Goal: Information Seeking & Learning: Learn about a topic

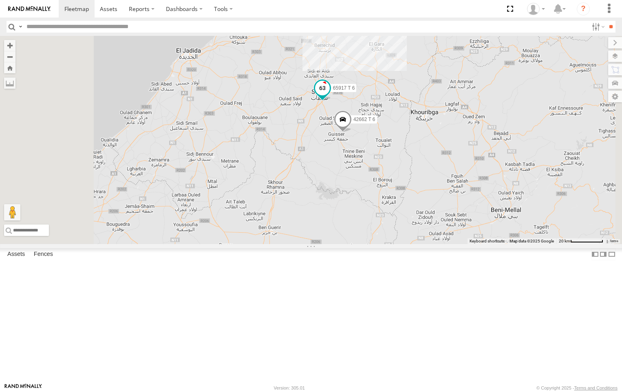
click at [330, 95] on span at bounding box center [322, 88] width 15 height 15
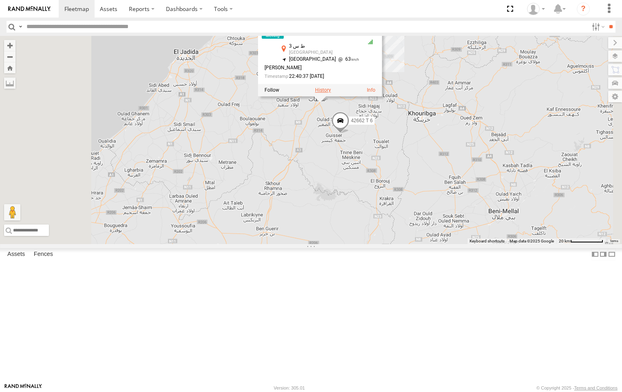
click at [331, 93] on label at bounding box center [323, 90] width 16 height 6
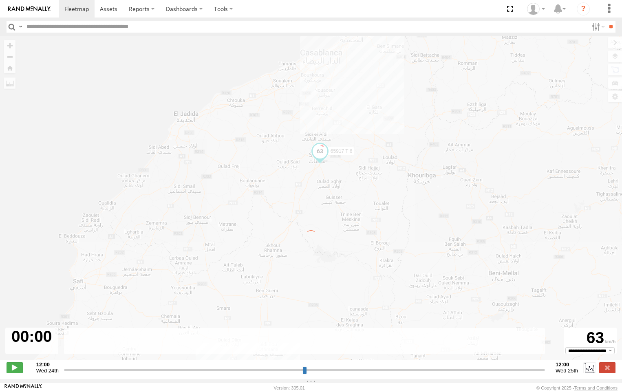
type input "**********"
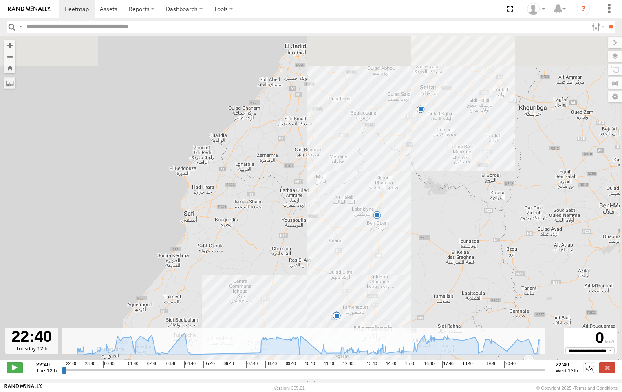
drag, startPoint x: 384, startPoint y: 136, endPoint x: 446, endPoint y: 289, distance: 166.0
click at [362, 271] on div "65917 T 6 03:41 Wed 04:53 Wed 05:05 Wed 19:39 Wed 22:22 Wed" at bounding box center [311, 202] width 622 height 333
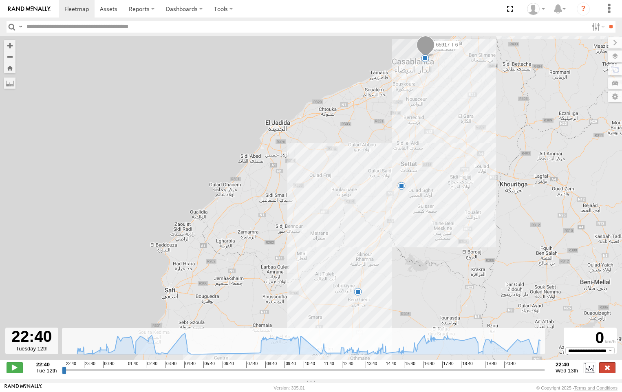
click at [611, 370] on label at bounding box center [607, 367] width 16 height 11
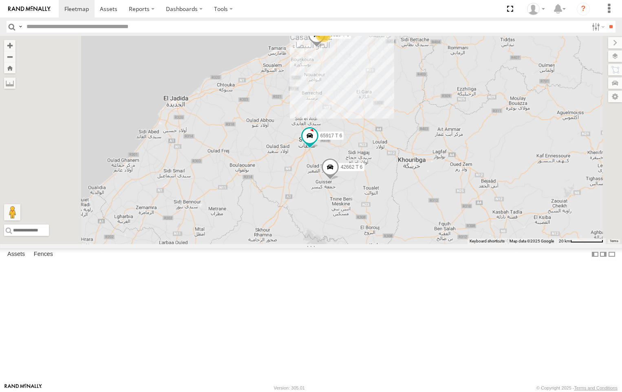
drag, startPoint x: 415, startPoint y: 125, endPoint x: 413, endPoint y: 172, distance: 46.5
click at [411, 176] on div "65917 T 6 42662 T 6 66319 T 6 65782 T 6 10" at bounding box center [311, 140] width 622 height 208
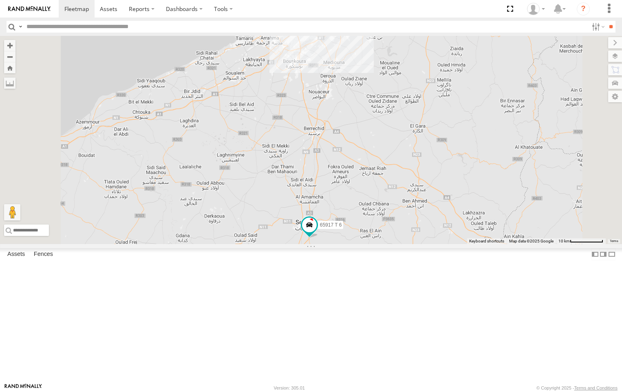
drag, startPoint x: 419, startPoint y: 131, endPoint x: 420, endPoint y: 165, distance: 34.7
click at [420, 165] on div "65917 T 6 42662 T 6 66319 T 6 65782 T 6 8 2" at bounding box center [311, 140] width 622 height 208
click at [86, 26] on input "text" at bounding box center [305, 27] width 565 height 12
paste input "*********"
type input "*********"
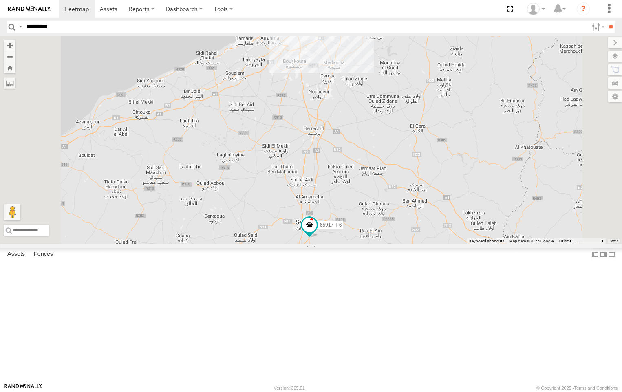
click at [606, 21] on input "**" at bounding box center [610, 27] width 9 height 12
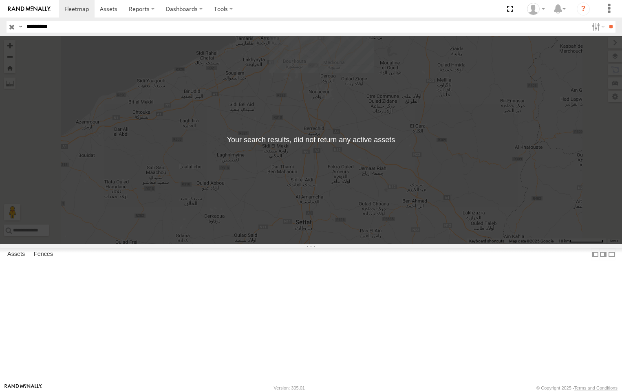
click at [13, 25] on input "button" at bounding box center [12, 27] width 11 height 12
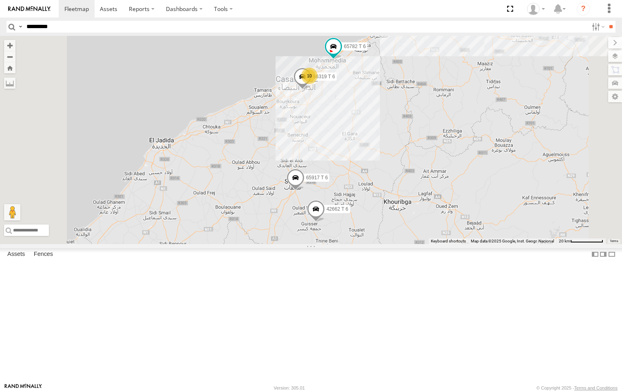
drag, startPoint x: 441, startPoint y: 112, endPoint x: 431, endPoint y: 198, distance: 86.5
click at [431, 198] on div "65917 T 6 42662 T 6 65680 T 6 66319 T 6 65782 T 6 10" at bounding box center [311, 140] width 622 height 208
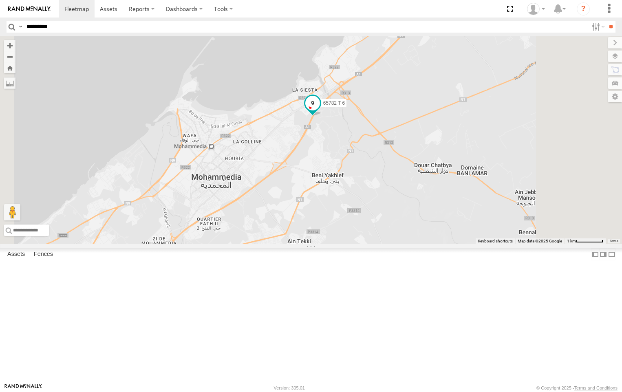
click at [320, 110] on span at bounding box center [312, 103] width 15 height 15
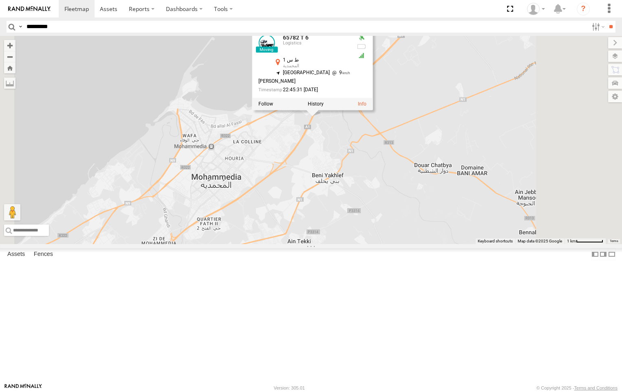
click at [373, 110] on div at bounding box center [312, 104] width 121 height 12
click at [324, 107] on label at bounding box center [316, 104] width 16 height 6
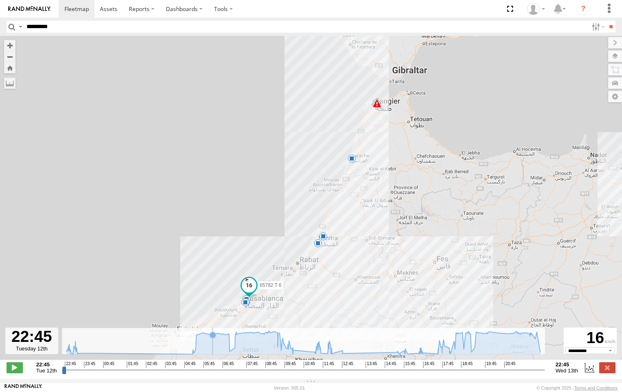
click at [213, 351] on icon at bounding box center [304, 343] width 474 height 24
click at [207, 347] on icon at bounding box center [304, 343] width 474 height 24
click at [203, 336] on icon at bounding box center [202, 333] width 7 height 7
click at [211, 337] on icon at bounding box center [212, 335] width 7 height 7
click at [226, 337] on icon at bounding box center [224, 334] width 7 height 7
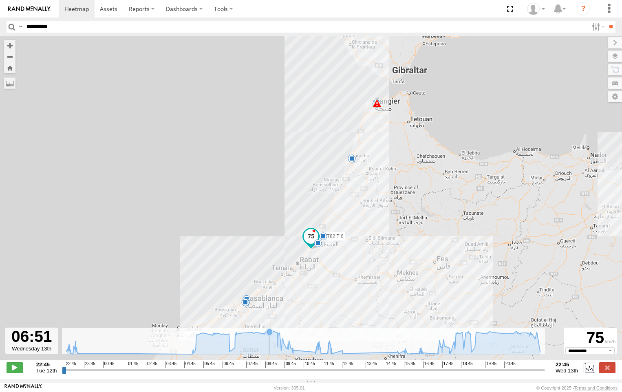
click at [266, 335] on icon at bounding box center [269, 332] width 7 height 7
click at [245, 336] on icon at bounding box center [242, 333] width 7 height 7
click at [262, 337] on icon at bounding box center [263, 333] width 7 height 7
click at [457, 337] on icon at bounding box center [456, 334] width 7 height 7
click at [474, 337] on icon at bounding box center [304, 342] width 482 height 23
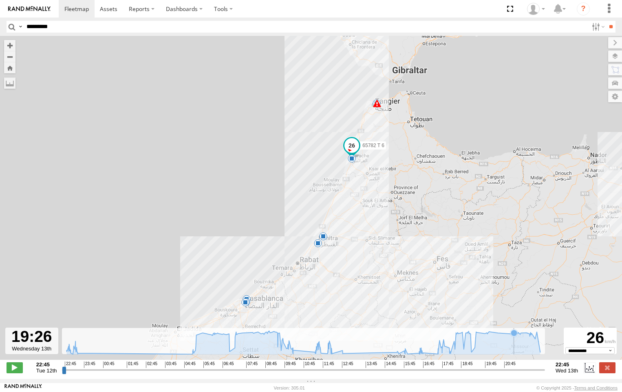
click at [514, 336] on icon at bounding box center [514, 333] width 7 height 7
click at [510, 337] on icon at bounding box center [510, 334] width 7 height 7
click at [496, 336] on icon at bounding box center [497, 333] width 7 height 7
click at [526, 336] on icon at bounding box center [526, 332] width 7 height 7
click at [535, 341] on icon at bounding box center [535, 338] width 7 height 7
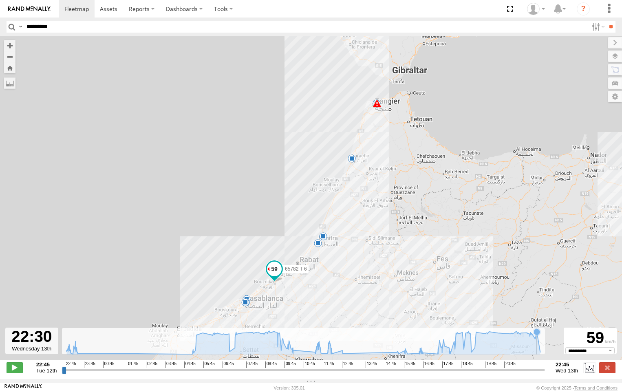
click at [538, 341] on icon at bounding box center [304, 342] width 482 height 23
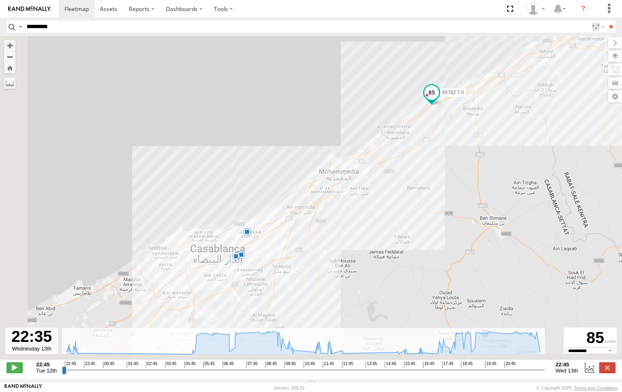
drag, startPoint x: 180, startPoint y: 270, endPoint x: 310, endPoint y: 194, distance: 150.9
click at [310, 194] on div "65782 T 6 23:01 Tue 23:22 Tue 05:13 Wed 07:04 Wed 11:20 Wed 11:20 Wed 19:19 Wed…" at bounding box center [311, 202] width 622 height 333
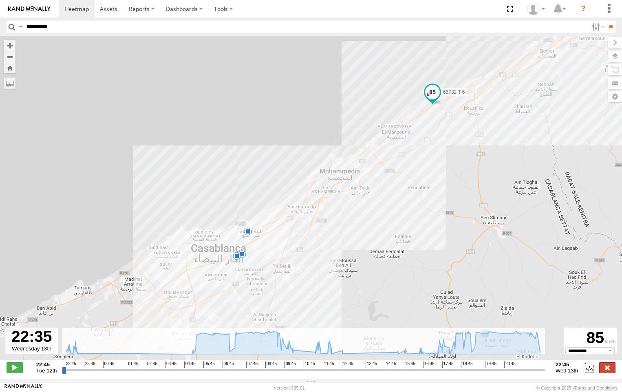
click at [608, 369] on label at bounding box center [607, 367] width 16 height 11
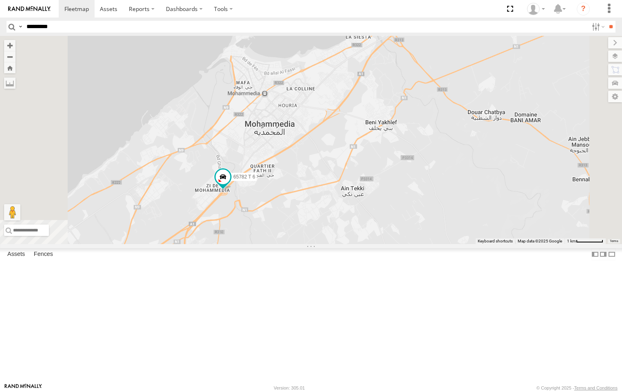
drag, startPoint x: 283, startPoint y: 313, endPoint x: 339, endPoint y: 255, distance: 80.1
click at [339, 244] on div "65782 T 6" at bounding box center [311, 140] width 622 height 208
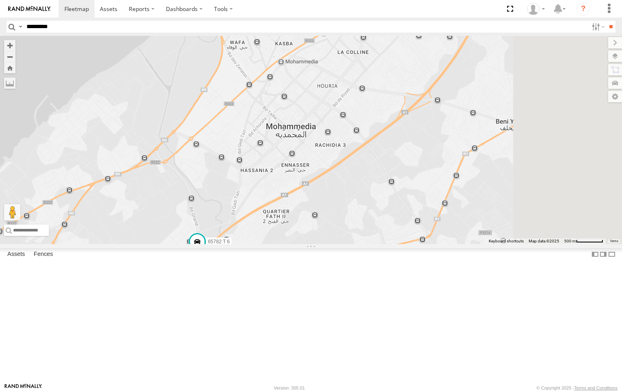
drag, startPoint x: 527, startPoint y: 118, endPoint x: 495, endPoint y: 216, distance: 103.1
click at [495, 216] on div "65782 T 6 65916 T 6 65783 T 6" at bounding box center [311, 140] width 622 height 208
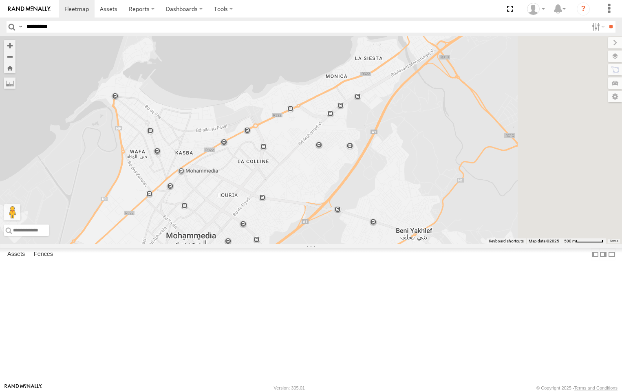
drag, startPoint x: 481, startPoint y: 203, endPoint x: 444, endPoint y: 235, distance: 49.4
click at [444, 235] on div "65782 T 6 65916 T 6 65783 T 6" at bounding box center [311, 140] width 622 height 208
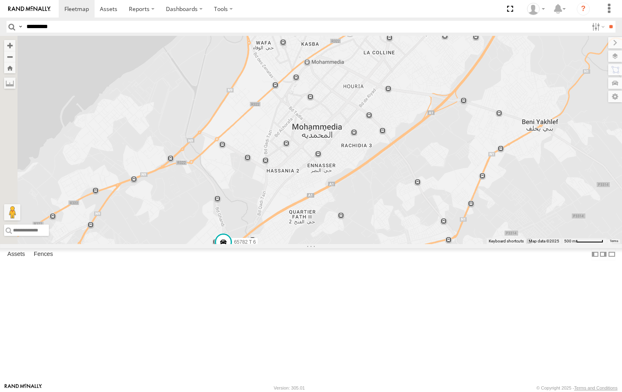
drag, startPoint x: 238, startPoint y: 303, endPoint x: 462, endPoint y: 236, distance: 233.9
click at [399, 162] on div "65782 T 6 65916 T 6 65783 T 6" at bounding box center [311, 140] width 622 height 208
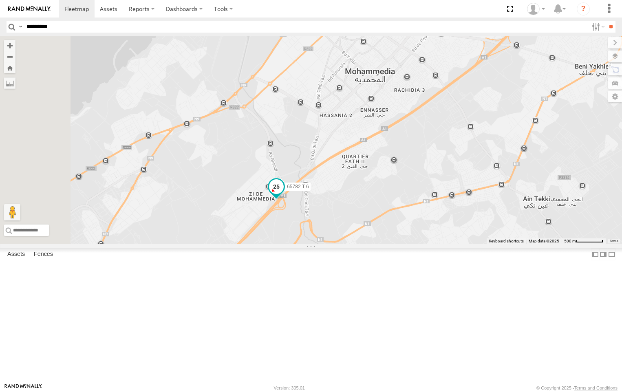
click at [284, 194] on span at bounding box center [276, 186] width 15 height 15
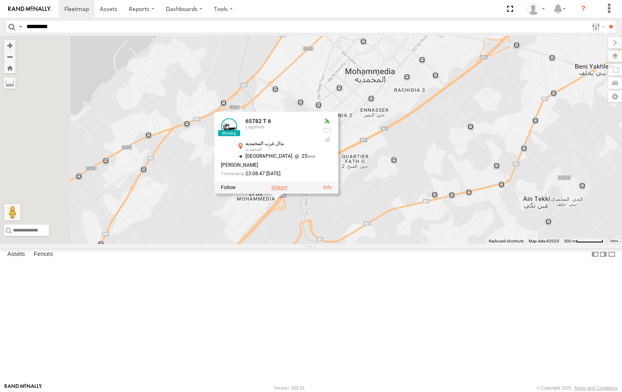
click at [287, 190] on label at bounding box center [279, 188] width 16 height 6
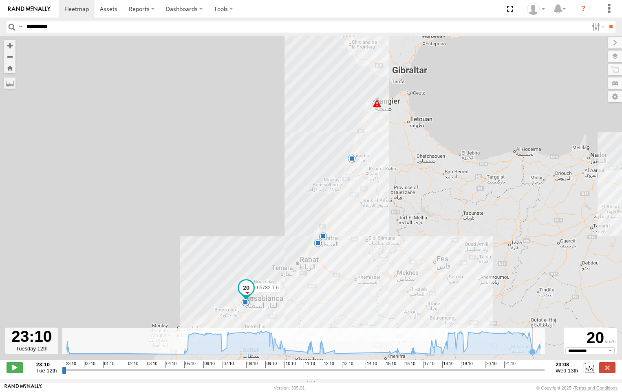
click at [534, 354] on icon at bounding box center [532, 352] width 7 height 7
click at [537, 353] on icon at bounding box center [304, 342] width 482 height 23
click at [538, 354] on icon at bounding box center [304, 342] width 482 height 23
click at [534, 355] on icon at bounding box center [532, 352] width 7 height 7
click at [535, 360] on div "65782 T 6 23:22 Tue 05:13 Wed 07:04 Wed 11:20 Wed 11:20 Wed 19:19 Wed 20:55 Wed…" at bounding box center [311, 202] width 622 height 333
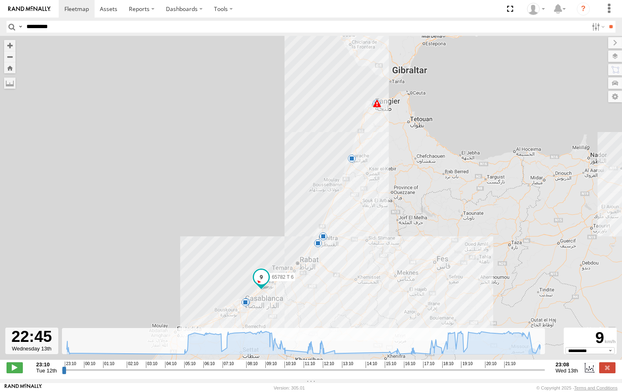
click at [536, 362] on div "65782 T 6 23:22 Tue 05:13 Wed 07:04 Wed 11:20 Wed 11:20 Wed 19:19 Wed 20:55 Wed…" at bounding box center [311, 202] width 622 height 333
click at [538, 354] on icon at bounding box center [304, 342] width 482 height 23
click at [540, 354] on icon at bounding box center [304, 342] width 482 height 23
click at [538, 359] on div "65782 T 6 23:22 Tue 05:13 Wed 07:04 Wed 11:20 Wed 11:20 Wed 19:19 Wed 20:55 Wed…" at bounding box center [311, 202] width 622 height 333
click at [536, 356] on icon at bounding box center [535, 353] width 7 height 7
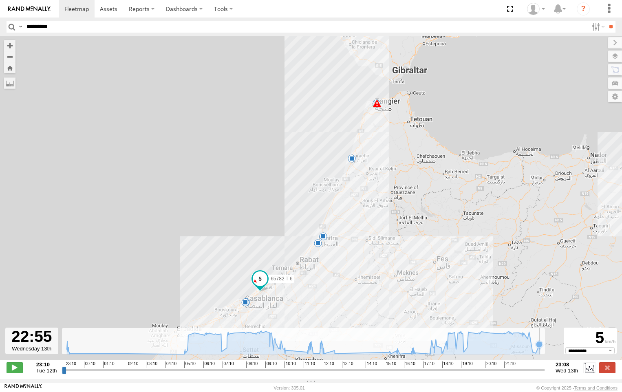
click at [538, 352] on g at bounding box center [304, 343] width 482 height 24
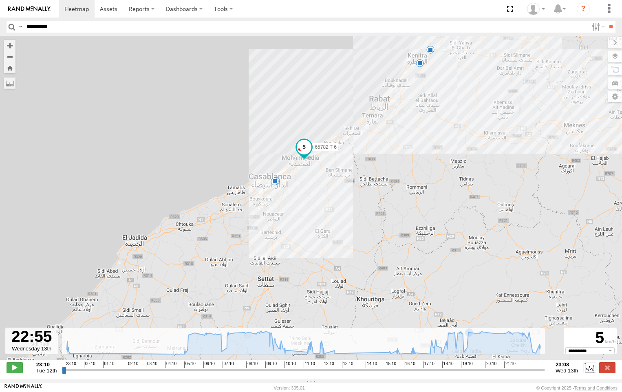
drag, startPoint x: 217, startPoint y: 298, endPoint x: 411, endPoint y: 158, distance: 238.8
click at [411, 158] on div "65782 T 6 23:22 Tue 05:13 Wed 07:04 Wed 11:20 Wed 11:20 Wed 19:19 Wed 20:55 Wed" at bounding box center [311, 202] width 622 height 333
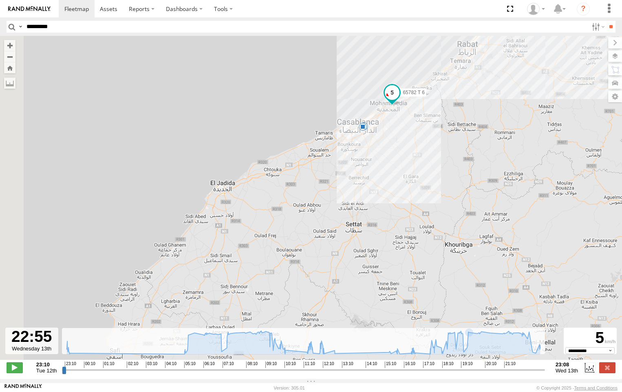
drag, startPoint x: 355, startPoint y: 196, endPoint x: 465, endPoint y: 128, distance: 129.4
click at [465, 128] on div "65782 T 6 23:22 Tue 05:13 Wed 07:04 Wed 11:20 Wed 11:20 Wed 19:19 Wed 20:55 Wed" at bounding box center [311, 202] width 622 height 333
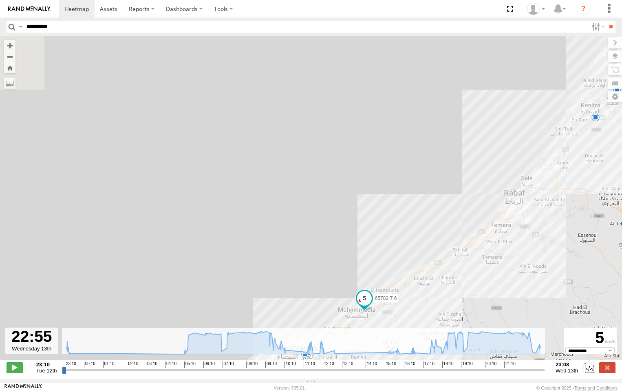
drag, startPoint x: 395, startPoint y: 104, endPoint x: 372, endPoint y: 379, distance: 276.1
click at [381, 392] on html at bounding box center [311, 196] width 622 height 392
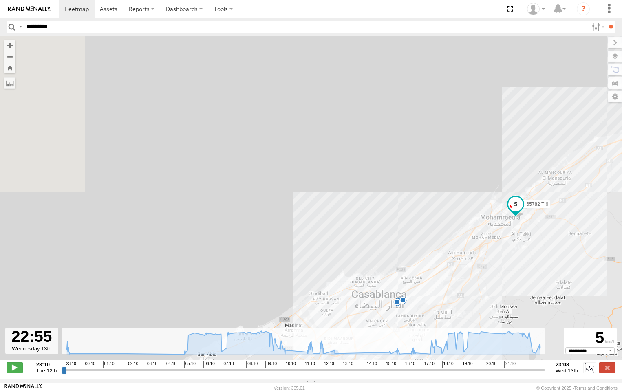
drag, startPoint x: 336, startPoint y: 278, endPoint x: 540, endPoint y: 148, distance: 242.4
click at [540, 148] on div "65782 T 6 23:22 Tue 05:13 Wed 07:04 Wed 11:20 Wed 11:20 Wed 19:19 Wed 20:55 Wed" at bounding box center [311, 202] width 622 height 333
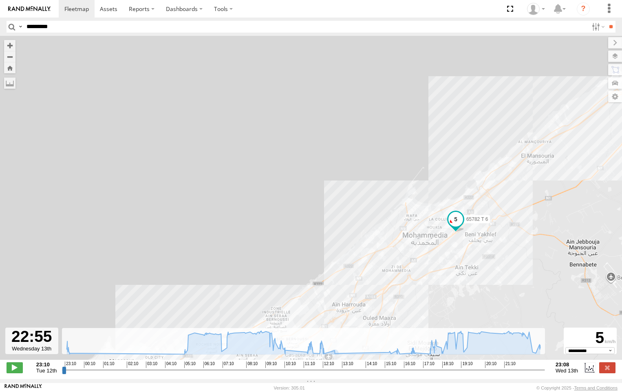
drag, startPoint x: 548, startPoint y: 201, endPoint x: 448, endPoint y: 280, distance: 128.5
click at [448, 280] on div "65782 T 6 23:22 Tue 05:13 Wed 07:04 Wed 11:20 Wed 11:20 Wed 19:19 Wed 20:55 Wed" at bounding box center [311, 202] width 622 height 333
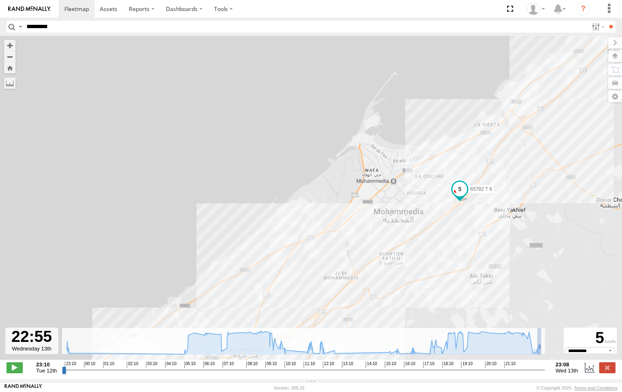
drag, startPoint x: 541, startPoint y: 353, endPoint x: 536, endPoint y: 359, distance: 8.2
click at [536, 359] on div "← Move left → Move right ↑ Move up ↓ Move down + Zoom in - Zoom out Home Jump l…" at bounding box center [311, 207] width 622 height 343
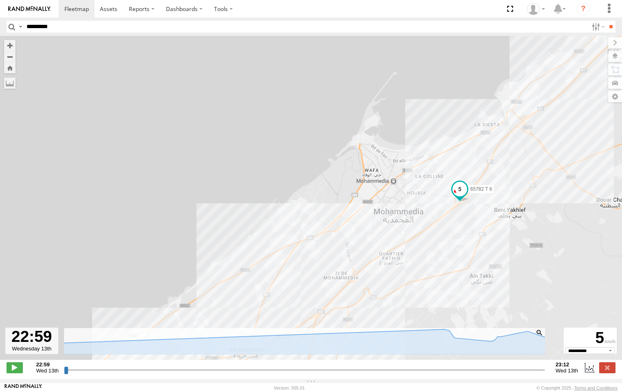
click at [538, 337] on div at bounding box center [540, 333] width 8 height 8
type input "**********"
click at [530, 349] on icon at bounding box center [532, 352] width 7 height 7
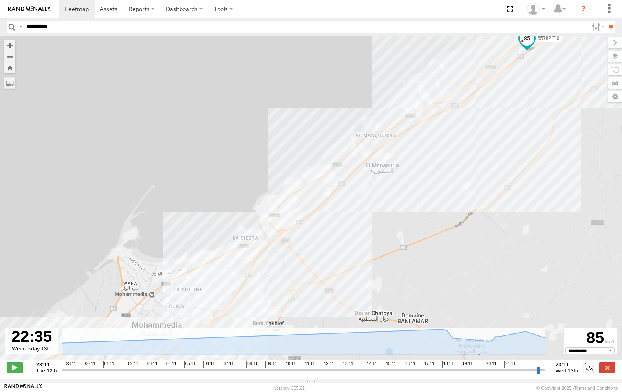
drag, startPoint x: 337, startPoint y: 246, endPoint x: 622, endPoint y: 276, distance: 286.1
click at [531, 111] on div "65782 T 6 23:22 Tue 05:13 Wed 07:04 Wed 11:20 Wed 11:20 Wed 19:19 Wed 20:55 Wed" at bounding box center [311, 202] width 622 height 333
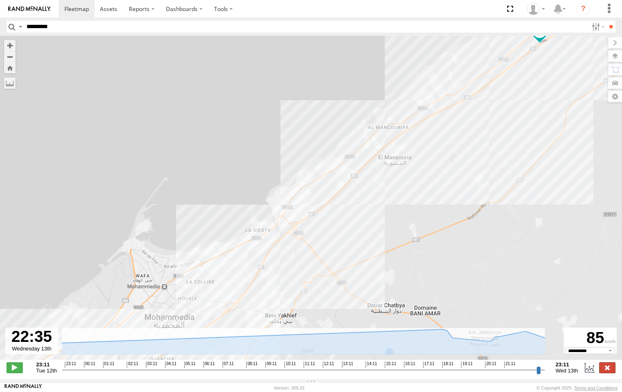
click at [613, 373] on label at bounding box center [607, 367] width 16 height 11
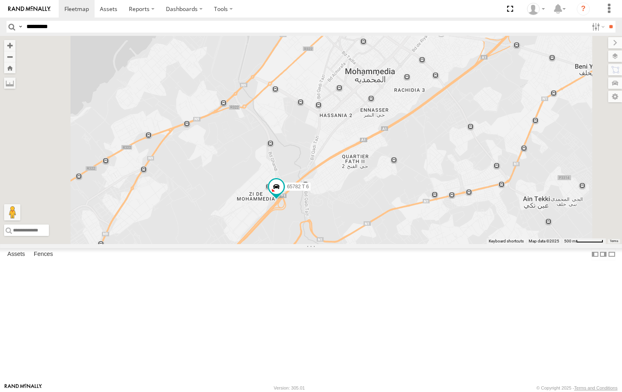
click at [128, 29] on input "*********" at bounding box center [305, 27] width 565 height 12
click at [108, 28] on input "text" at bounding box center [305, 27] width 565 height 12
paste input "*********"
type input "*********"
click at [606, 21] on input "**" at bounding box center [610, 27] width 9 height 12
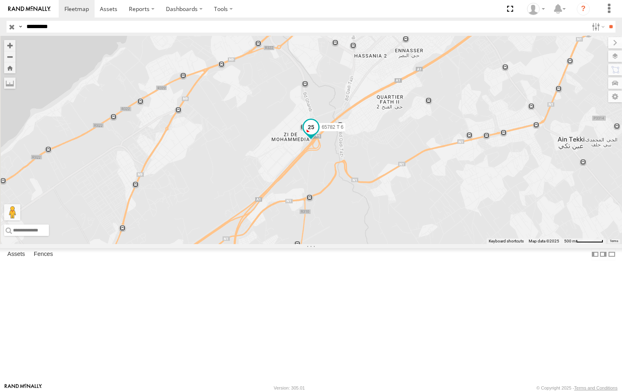
click at [318, 135] on span at bounding box center [311, 127] width 15 height 15
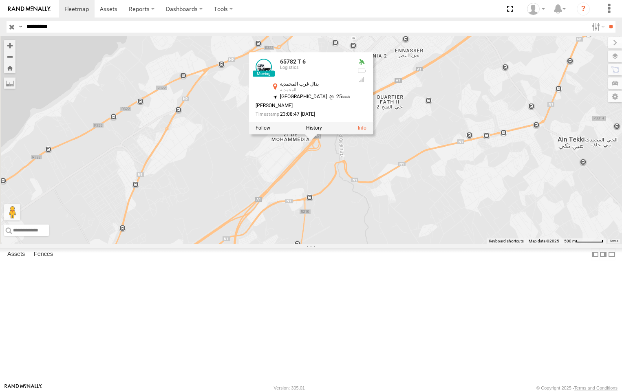
click at [373, 134] on div at bounding box center [311, 128] width 124 height 12
click at [322, 131] on label at bounding box center [314, 128] width 16 height 6
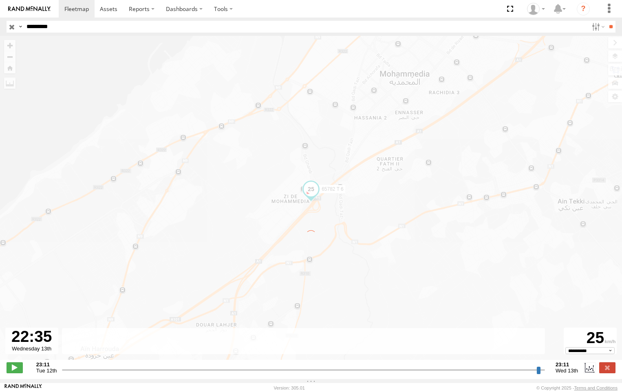
type input "**********"
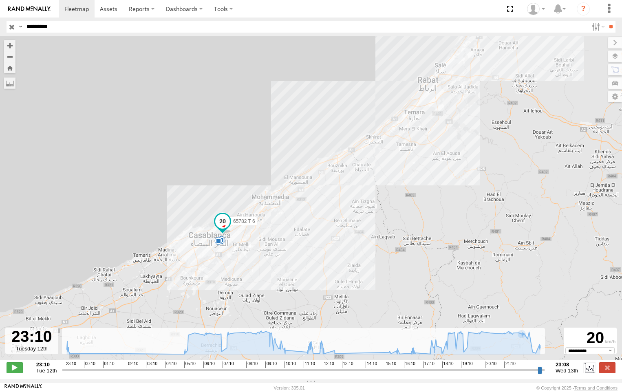
drag, startPoint x: 229, startPoint y: 291, endPoint x: 259, endPoint y: 216, distance: 80.7
click at [259, 216] on div "65782 T 6 23:22 Tue 05:13 Wed 07:04 Wed 11:20 Wed 11:20 Wed 19:19 Wed 20:55 Wed" at bounding box center [311, 202] width 622 height 333
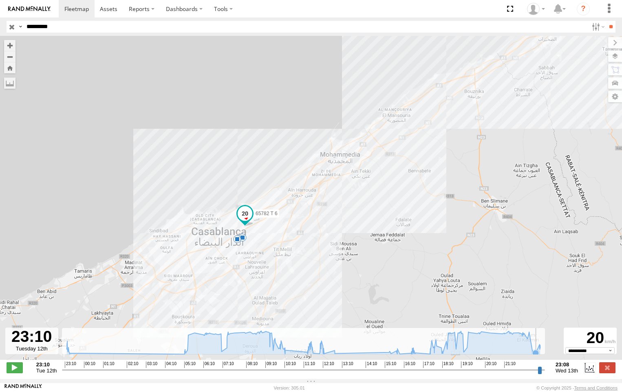
click at [537, 352] on icon at bounding box center [304, 342] width 482 height 23
click at [534, 355] on icon at bounding box center [532, 352] width 7 height 7
click at [532, 355] on icon at bounding box center [532, 352] width 7 height 7
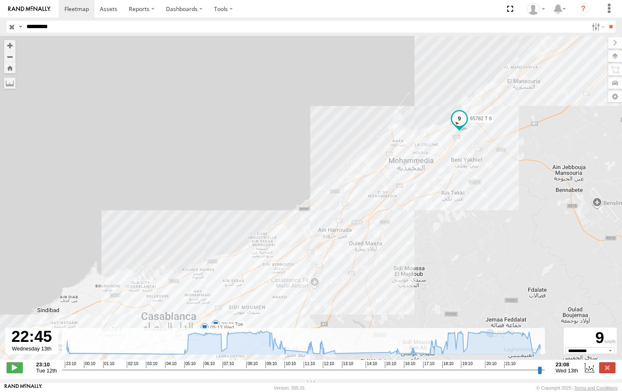
drag, startPoint x: 349, startPoint y: 283, endPoint x: 374, endPoint y: 245, distance: 45.9
click at [374, 245] on div "65782 T 6 23:22 Tue 05:13 Wed 07:04 Wed 11:20 Wed 11:20 Wed 19:19 Wed 20:55 Wed" at bounding box center [311, 202] width 622 height 333
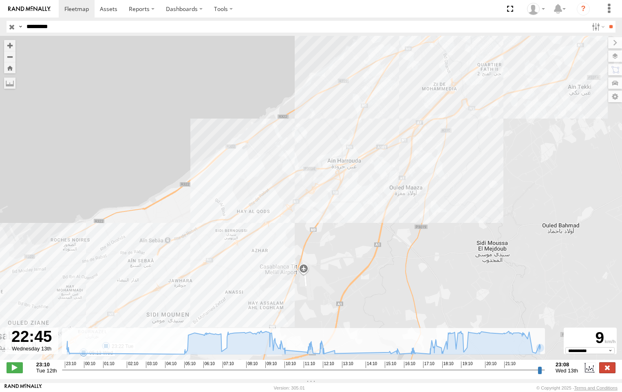
click at [609, 373] on label at bounding box center [607, 367] width 16 height 11
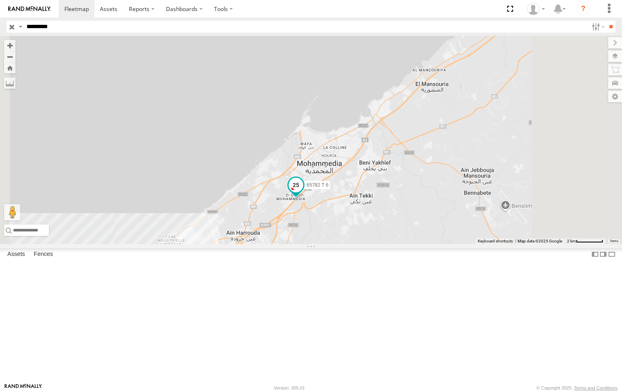
click at [303, 192] on span at bounding box center [296, 185] width 15 height 15
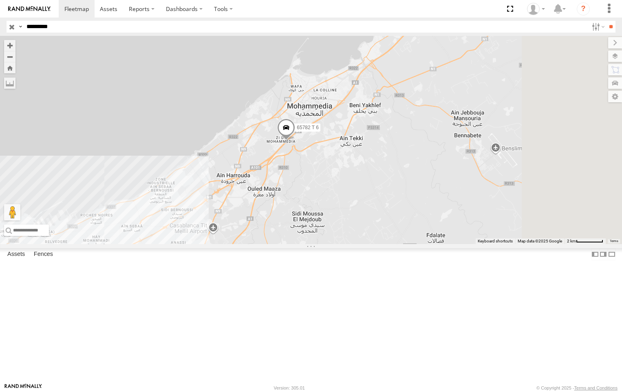
click at [295, 141] on span at bounding box center [286, 130] width 18 height 22
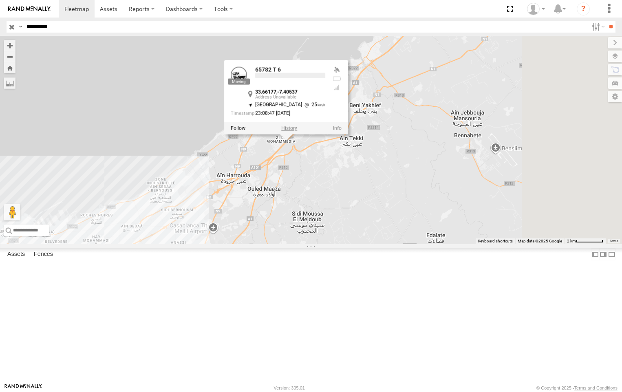
click at [297, 131] on label at bounding box center [289, 129] width 16 height 6
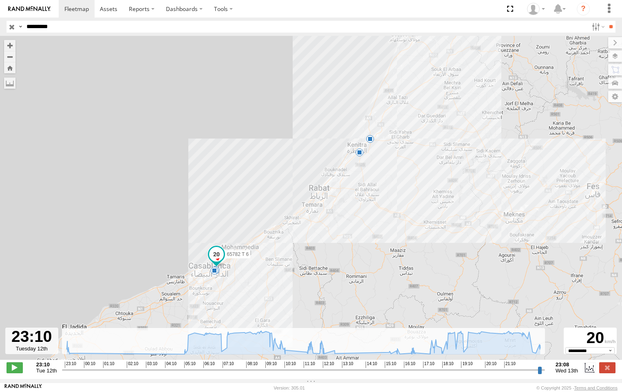
drag, startPoint x: 197, startPoint y: 271, endPoint x: 236, endPoint y: 227, distance: 58.6
click at [236, 227] on div "65782 T 6 23:22 Tue 05:13 Wed 07:04 Wed 11:20 Wed 11:20 Wed 19:19 Wed 20:55 Wed" at bounding box center [311, 202] width 622 height 333
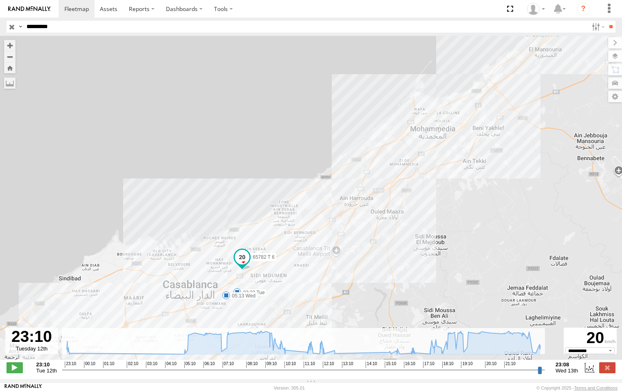
drag, startPoint x: 237, startPoint y: 265, endPoint x: 249, endPoint y: 214, distance: 52.5
click at [249, 214] on div "65782 T 6 23:22 Tue 05:13 Wed 07:04 Wed 11:20 Wed 11:20 Wed 19:19 Wed 20:55 Wed" at bounding box center [311, 202] width 622 height 333
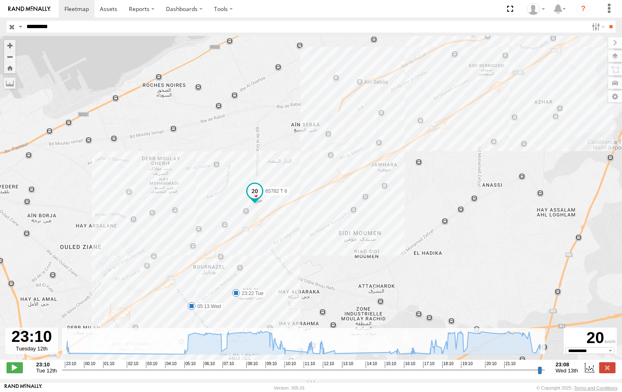
click at [255, 195] on span at bounding box center [254, 191] width 15 height 15
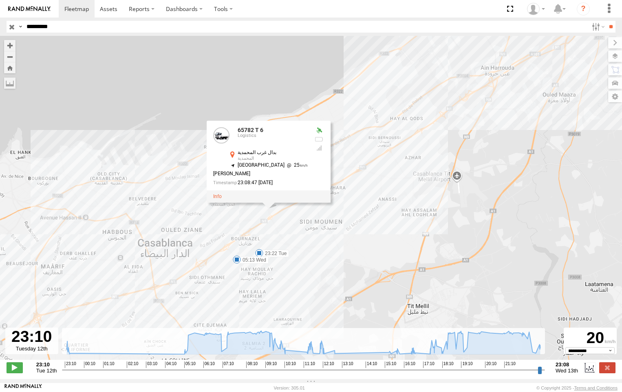
click at [281, 200] on div at bounding box center [269, 196] width 124 height 12
click at [607, 373] on label at bounding box center [607, 367] width 16 height 11
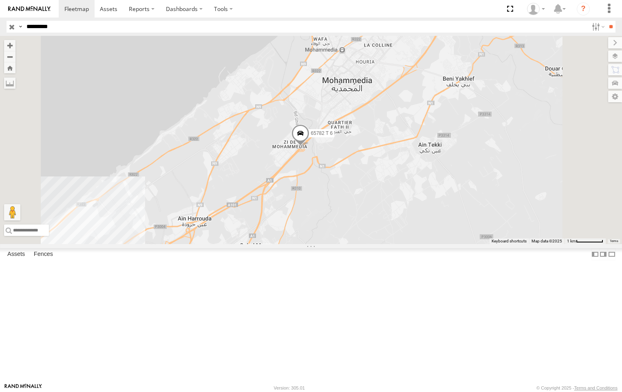
drag, startPoint x: 387, startPoint y: 198, endPoint x: 381, endPoint y: 251, distance: 52.9
click at [382, 244] on div "65782 T 6" at bounding box center [311, 140] width 622 height 208
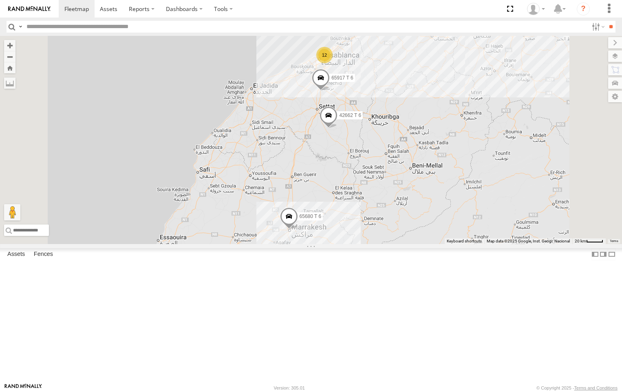
click at [153, 25] on input "text" at bounding box center [305, 27] width 565 height 12
paste input "*********"
type input "*********"
click at [606, 21] on input "**" at bounding box center [610, 27] width 9 height 12
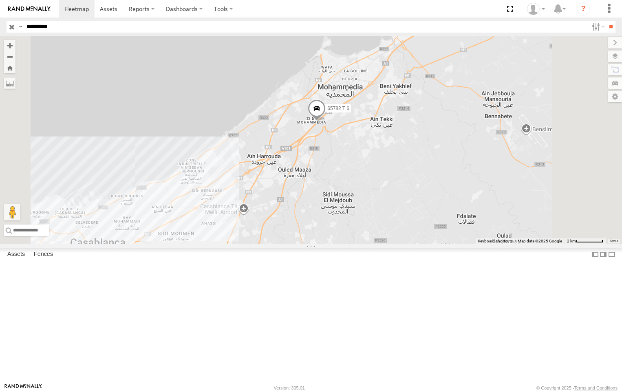
click at [381, 213] on div "65782 T 6" at bounding box center [311, 140] width 622 height 208
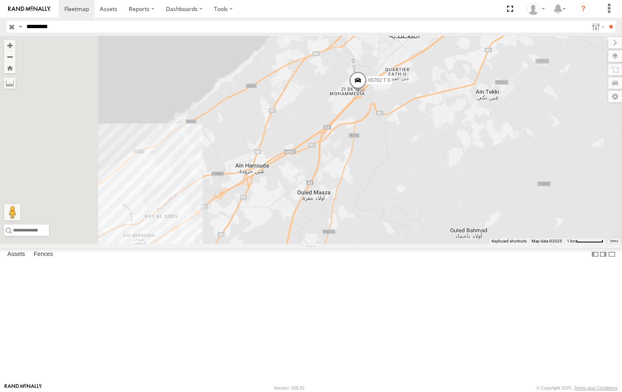
drag, startPoint x: 382, startPoint y: 220, endPoint x: 386, endPoint y: 219, distance: 4.3
click at [385, 219] on div "65782 T 6" at bounding box center [311, 140] width 622 height 208
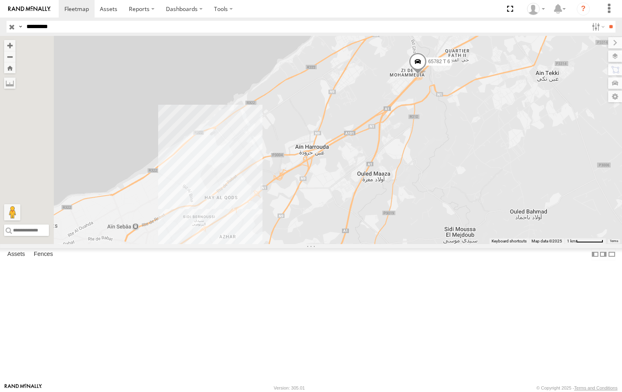
click at [427, 75] on span at bounding box center [418, 64] width 18 height 22
click at [429, 65] on label at bounding box center [421, 63] width 16 height 6
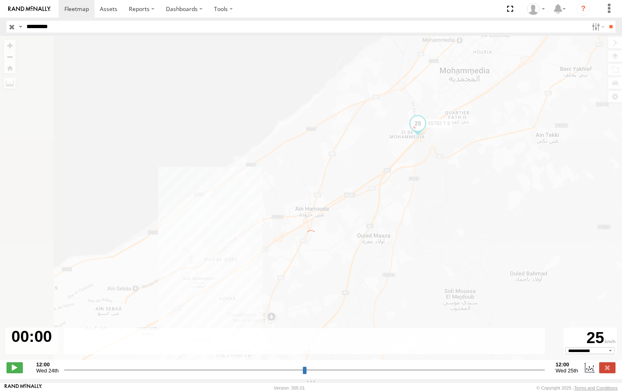
type input "**********"
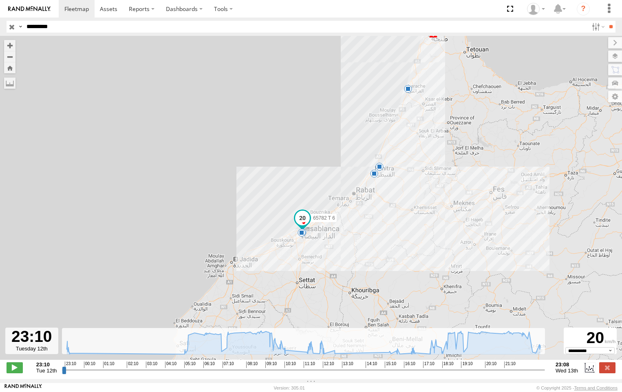
drag, startPoint x: 254, startPoint y: 292, endPoint x: 314, endPoint y: 216, distance: 96.6
click at [311, 216] on div "65782 T 6" at bounding box center [302, 220] width 18 height 22
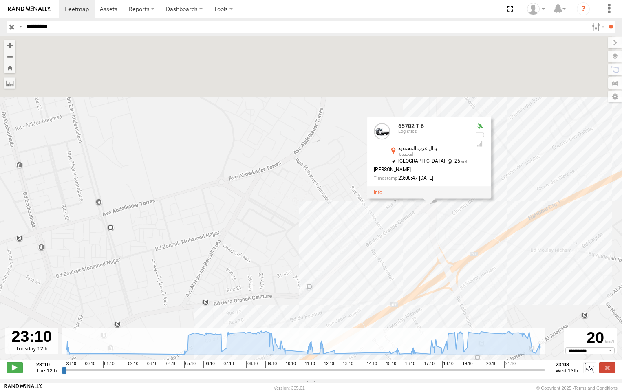
drag, startPoint x: 388, startPoint y: 106, endPoint x: 393, endPoint y: 277, distance: 170.9
click at [393, 277] on div "65782 T 6 23:22 Tue 05:13 Wed 07:04 Wed 11:20 Wed 11:20 Wed 19:19 Wed 20:55 Wed…" at bounding box center [311, 202] width 622 height 333
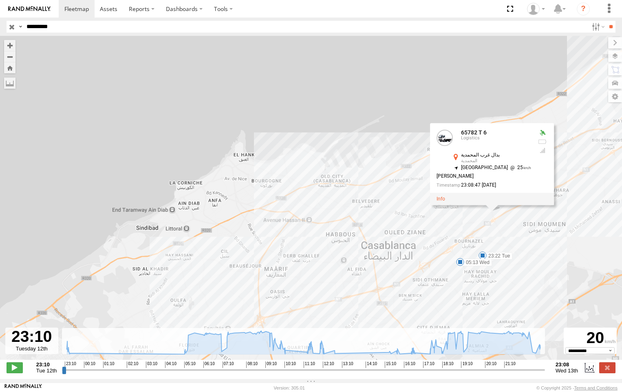
click at [488, 258] on label "23:22 Tue" at bounding box center [498, 255] width 30 height 7
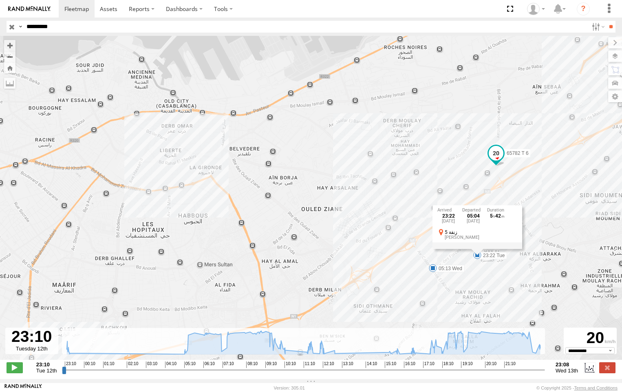
click at [501, 155] on span at bounding box center [496, 153] width 15 height 15
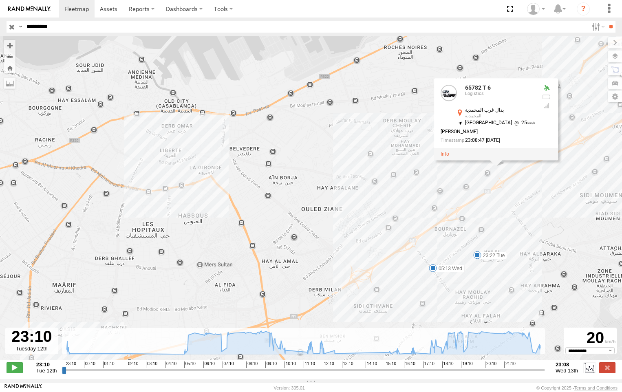
click at [488, 160] on div at bounding box center [496, 154] width 124 height 12
click at [541, 359] on div "65782 T 6 23:22 Tue 05:13 Wed 07:04 Wed 11:20 Wed 11:20 Wed 19:19 Wed 20:55 Wed…" at bounding box center [311, 202] width 622 height 333
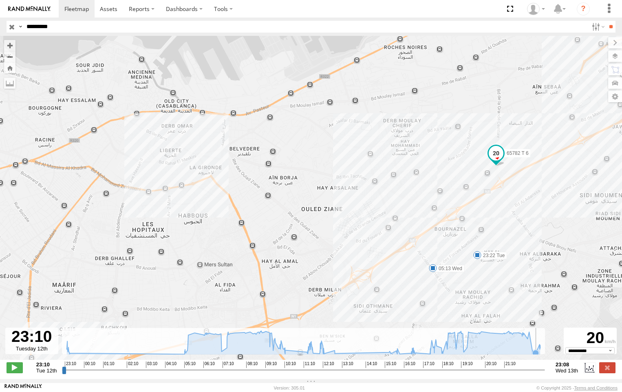
click at [537, 352] on icon at bounding box center [304, 342] width 482 height 23
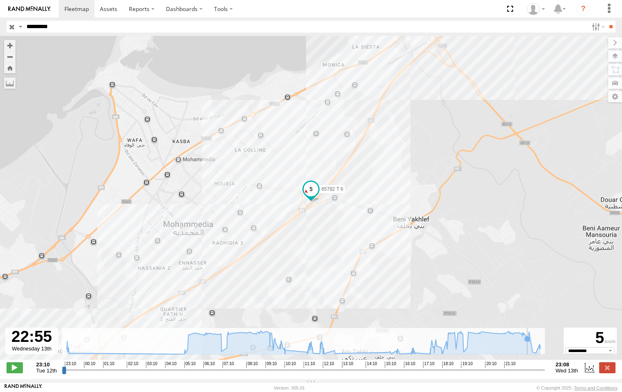
click at [528, 349] on icon at bounding box center [304, 342] width 482 height 23
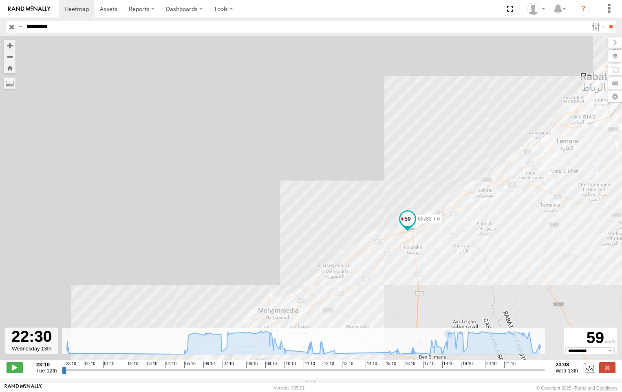
drag, startPoint x: 351, startPoint y: 254, endPoint x: 415, endPoint y: 236, distance: 66.1
click at [381, 223] on div "65782 T 6 23:22 Tue 05:13 Wed 07:04 Wed 11:20 Wed 11:20 Wed 19:19 Wed 20:55 Wed" at bounding box center [311, 202] width 622 height 333
click at [538, 351] on icon at bounding box center [304, 342] width 482 height 23
click at [544, 349] on icon at bounding box center [304, 342] width 482 height 23
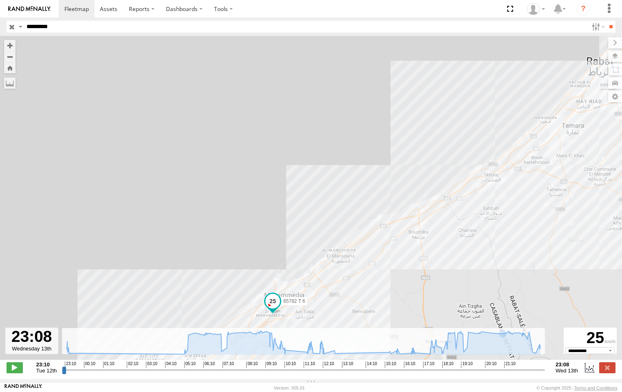
drag, startPoint x: 329, startPoint y: 275, endPoint x: 379, endPoint y: 219, distance: 75.0
click at [379, 219] on div "65782 T 6 23:22 Tue 05:13 Wed 07:04 Wed 11:20 Wed 11:20 Wed 19:19 Wed 20:55 Wed" at bounding box center [311, 202] width 622 height 333
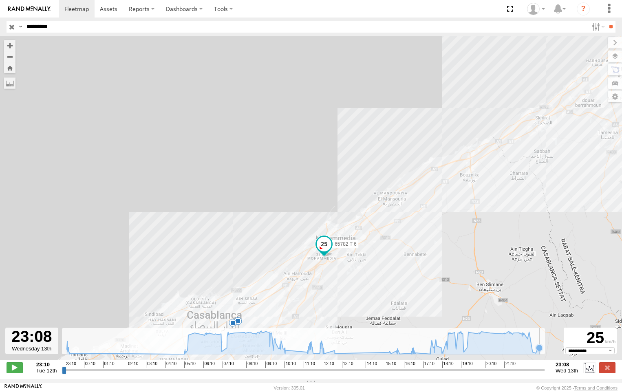
click at [540, 354] on icon at bounding box center [304, 342] width 482 height 23
click at [541, 352] on icon at bounding box center [540, 348] width 8 height 8
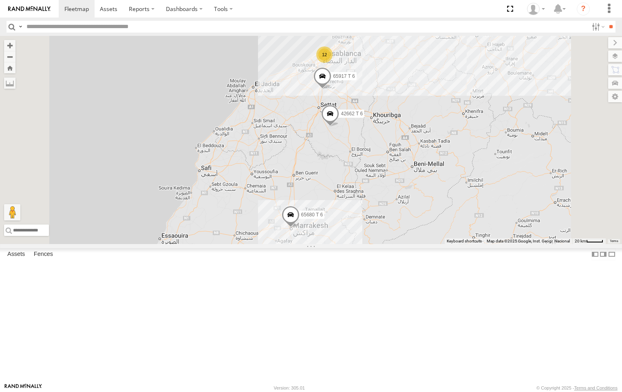
click at [127, 27] on input "text" at bounding box center [305, 27] width 565 height 12
paste input "*********"
type input "*********"
click at [606, 21] on input "**" at bounding box center [610, 27] width 9 height 12
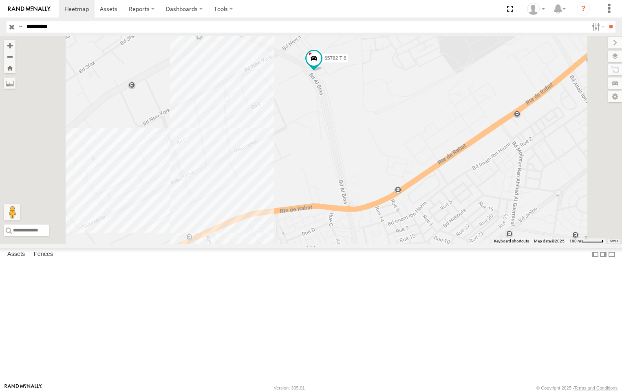
click at [0, 0] on link at bounding box center [0, 0] width 0 height 0
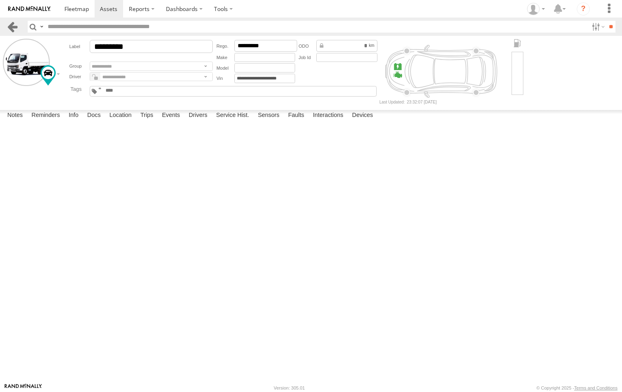
click at [13, 29] on link at bounding box center [13, 27] width 12 height 12
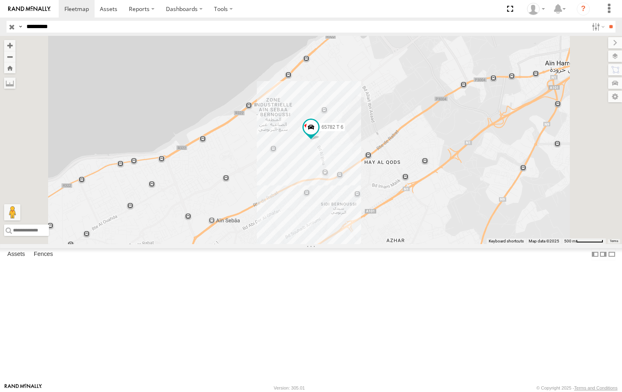
click at [64, 26] on input "*********" at bounding box center [305, 27] width 565 height 12
type input "*"
click at [13, 28] on input "button" at bounding box center [12, 27] width 11 height 12
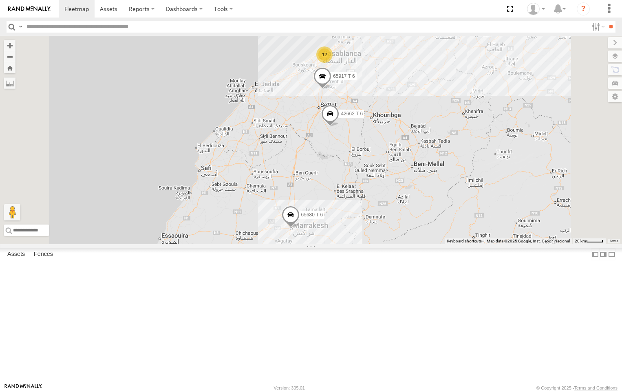
scroll to position [9, 0]
click at [0, 0] on div "21559 T 6" at bounding box center [0, 0] width 0 height 0
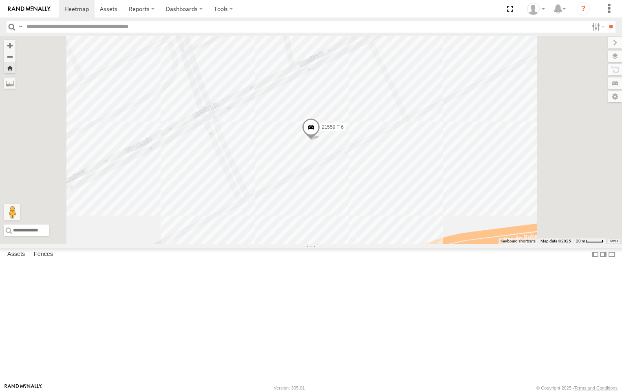
click at [0, 0] on link at bounding box center [0, 0] width 0 height 0
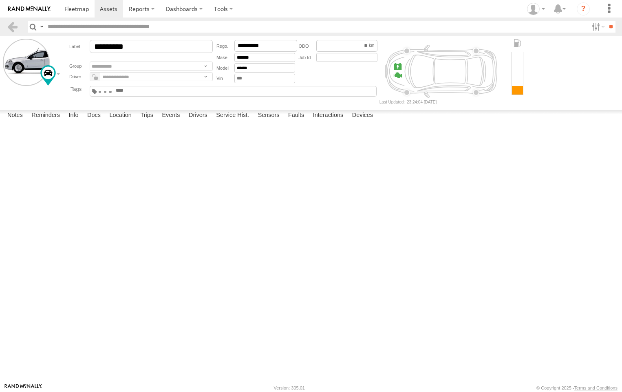
click at [0, 0] on div "Fault Description is not available." at bounding box center [0, 0] width 0 height 0
drag, startPoint x: 192, startPoint y: 141, endPoint x: 201, endPoint y: 136, distance: 11.0
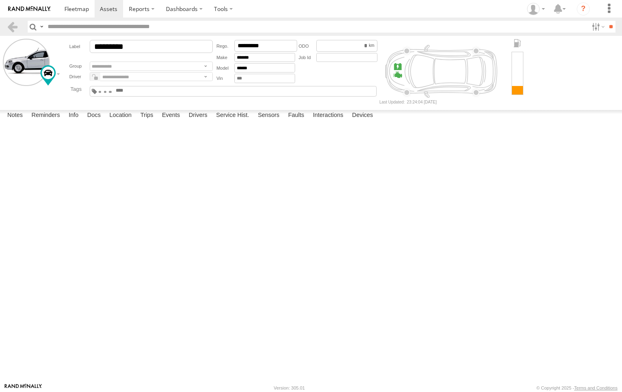
click at [0, 0] on div "Fault Description is not available." at bounding box center [0, 0] width 0 height 0
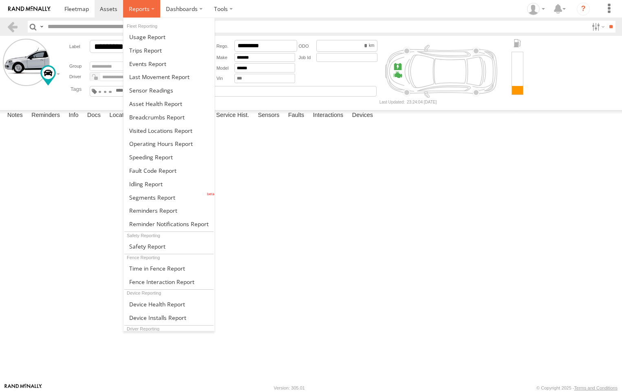
click at [147, 12] on span at bounding box center [139, 9] width 21 height 8
click at [182, 157] on link at bounding box center [168, 156] width 91 height 13
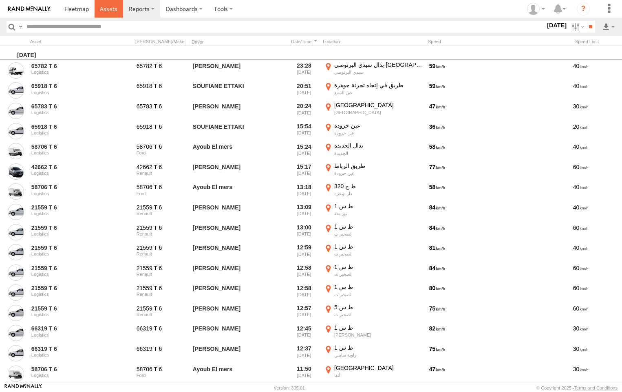
click at [103, 16] on link at bounding box center [109, 9] width 29 height 18
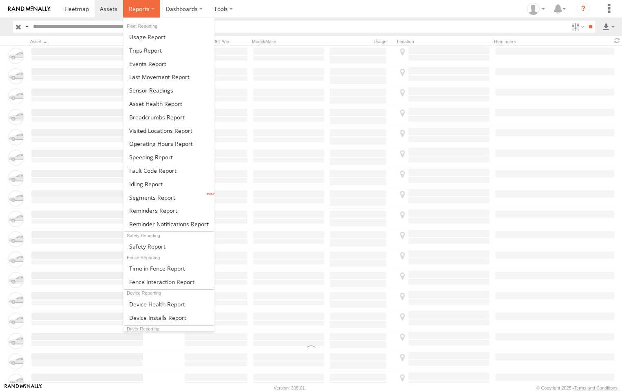
click at [145, 7] on span at bounding box center [139, 9] width 21 height 8
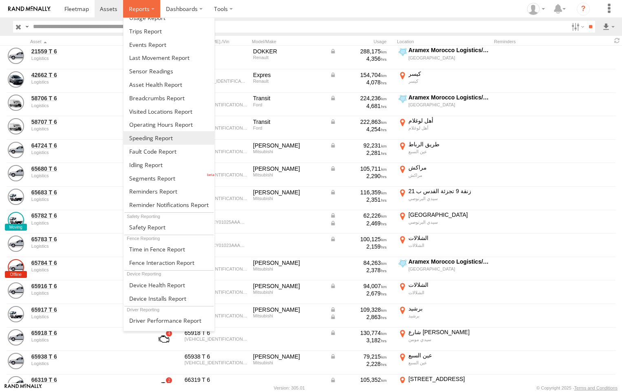
scroll to position [29, 0]
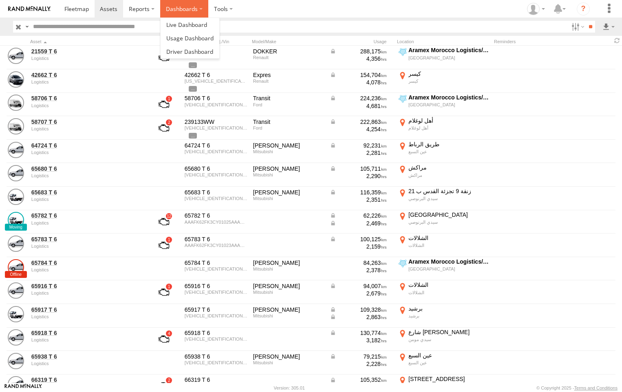
click at [187, 8] on label "Dashboards" at bounding box center [184, 9] width 48 height 18
click at [214, 8] on label at bounding box center [223, 9] width 30 height 18
click at [182, 6] on label "Dashboards" at bounding box center [184, 9] width 48 height 18
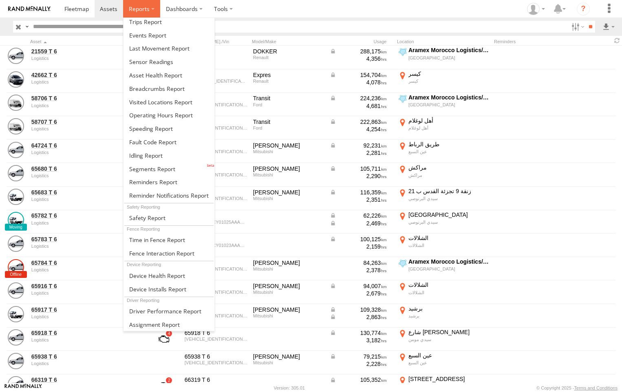
click at [130, 6] on span at bounding box center [139, 9] width 21 height 8
click at [188, 172] on link at bounding box center [168, 168] width 91 height 13
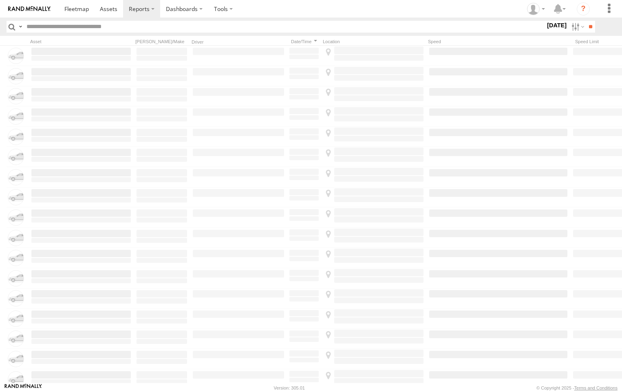
click at [26, 13] on link at bounding box center [29, 9] width 59 height 18
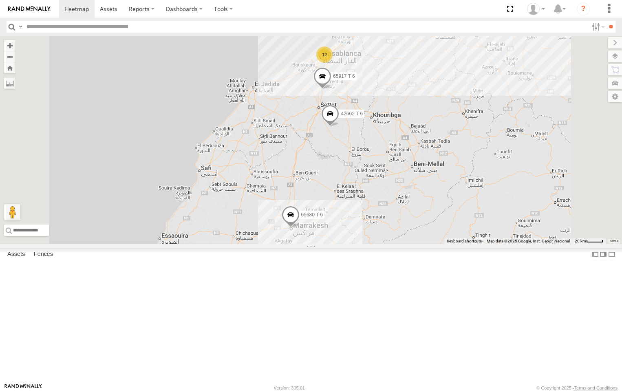
click at [0, 0] on div "21559 T 6 Logistics" at bounding box center [0, 0] width 0 height 0
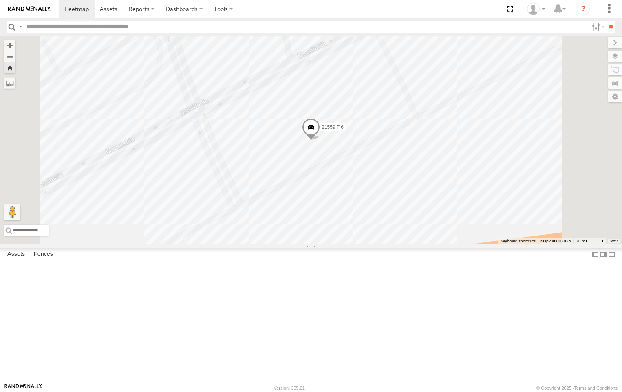
click at [320, 140] on span at bounding box center [311, 129] width 18 height 22
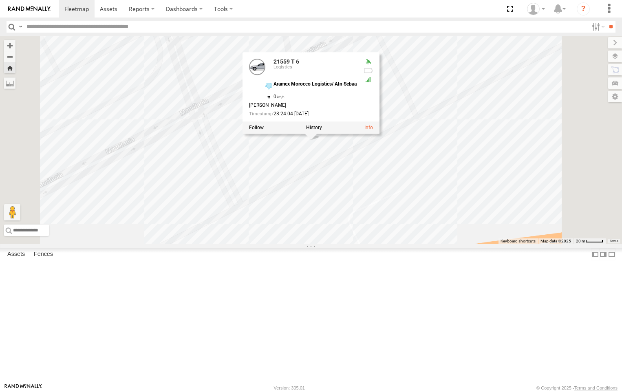
click at [379, 134] on div at bounding box center [311, 127] width 137 height 12
click at [322, 130] on label at bounding box center [314, 128] width 16 height 6
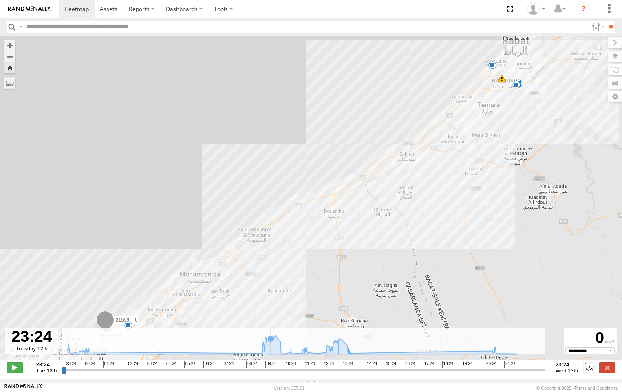
click at [271, 343] on icon at bounding box center [271, 339] width 8 height 8
click at [276, 340] on icon at bounding box center [276, 337] width 7 height 7
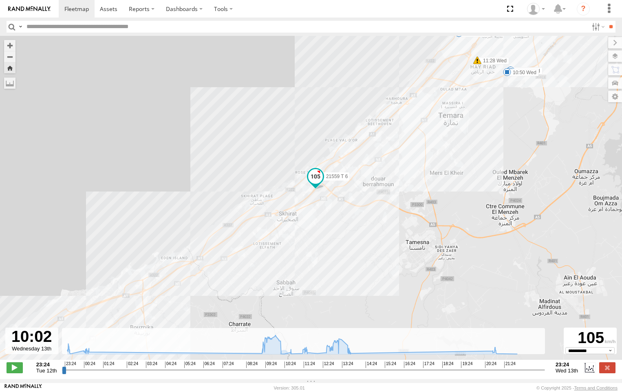
drag, startPoint x: 492, startPoint y: 82, endPoint x: 452, endPoint y: 244, distance: 166.7
click at [452, 244] on div "21559 T 6 10:22 Wed 10:28 Wed 10:50 Wed 11:28 Wed 11:53 Wed 12:21 Wed" at bounding box center [311, 202] width 622 height 333
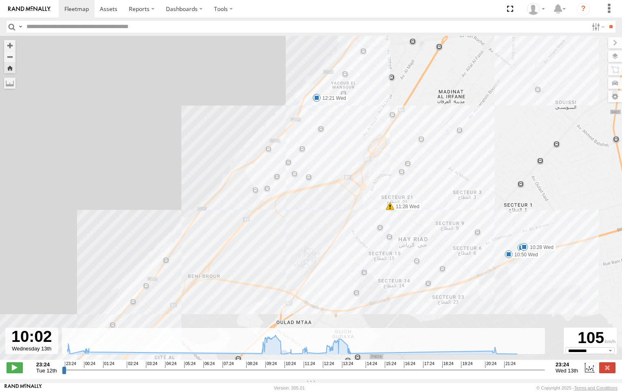
drag, startPoint x: 516, startPoint y: 225, endPoint x: 494, endPoint y: 290, distance: 68.8
click at [494, 290] on div "21559 T 6 10:22 Wed 10:28 Wed 10:50 Wed 11:28 Wed 11:53 Wed 12:21 Wed" at bounding box center [311, 202] width 622 height 333
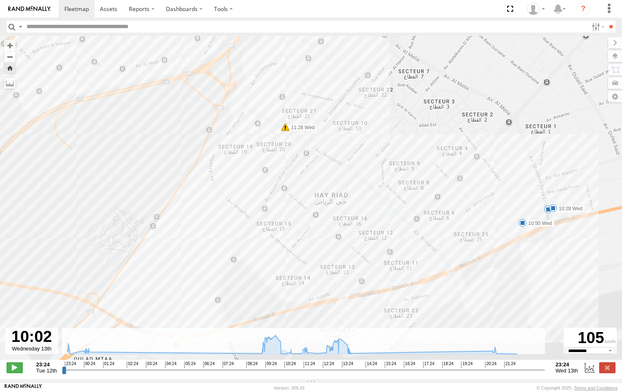
click at [552, 209] on span at bounding box center [553, 208] width 8 height 8
click at [548, 202] on div "10:28 Wed 13th Aug 10:45 Wed 13th Aug 16 15 زنقة تغجيجت الرباط" at bounding box center [553, 181] width 90 height 44
click at [520, 227] on span at bounding box center [522, 223] width 8 height 8
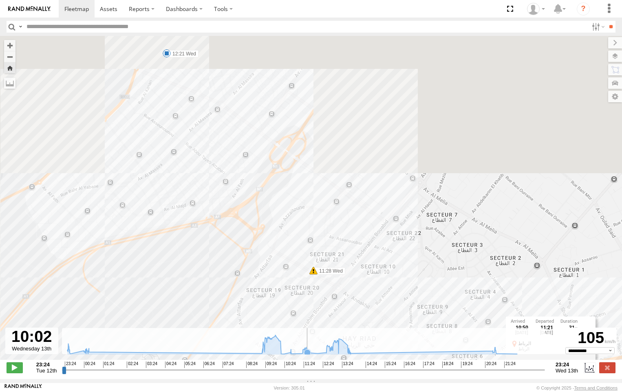
drag, startPoint x: 282, startPoint y: 211, endPoint x: 311, endPoint y: 359, distance: 151.6
click at [311, 360] on div "21559 T 6 10:22 Wed 10:28 Wed 10:50 Wed 11:28 Wed 11:53 Wed 12:21 Wed 10:50 Wed…" at bounding box center [311, 202] width 622 height 333
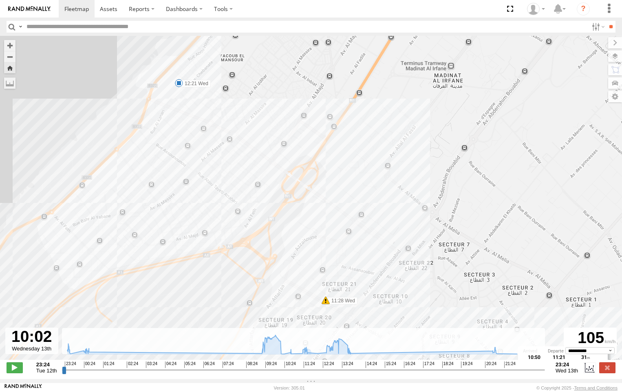
drag, startPoint x: 186, startPoint y: 195, endPoint x: 150, endPoint y: 85, distance: 115.7
click at [207, 228] on div "21559 T 6 10:22 Wed 10:28 Wed 10:50 Wed 11:28 Wed 11:53 Wed 12:21 Wed 10:50 Wed…" at bounding box center [311, 202] width 622 height 333
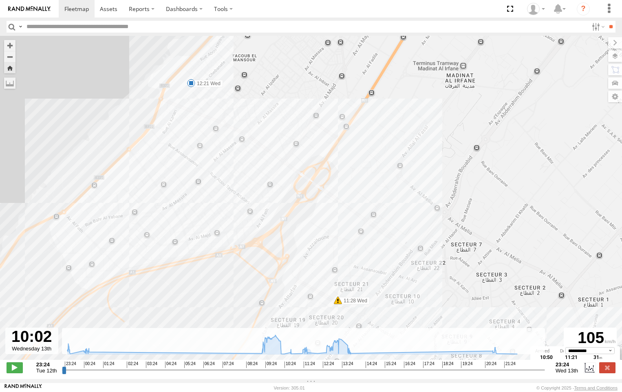
click at [192, 86] on span at bounding box center [191, 83] width 8 height 8
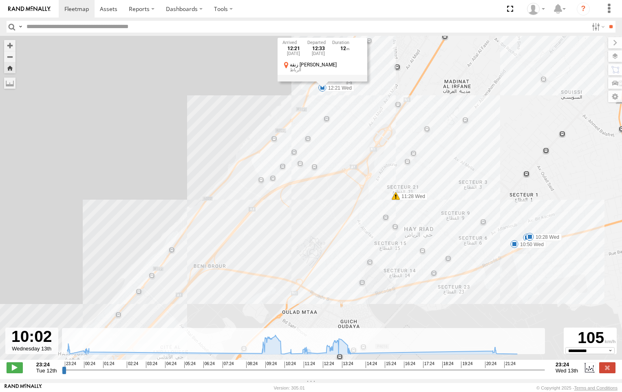
drag, startPoint x: 398, startPoint y: 216, endPoint x: 404, endPoint y: 203, distance: 14.9
click at [404, 203] on div "21559 T 6 10:22 Wed 10:28 Wed 10:50 Wed 11:28 Wed 11:53 Wed 12:21 Wed 12:21 Wed…" at bounding box center [311, 202] width 622 height 333
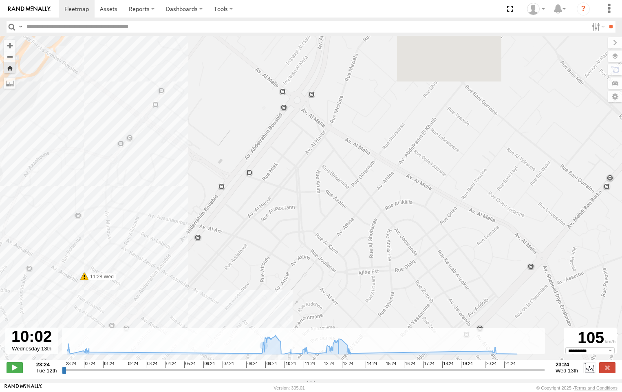
drag, startPoint x: 151, startPoint y: 154, endPoint x: 302, endPoint y: 282, distance: 198.1
click at [295, 388] on body at bounding box center [311, 196] width 622 height 392
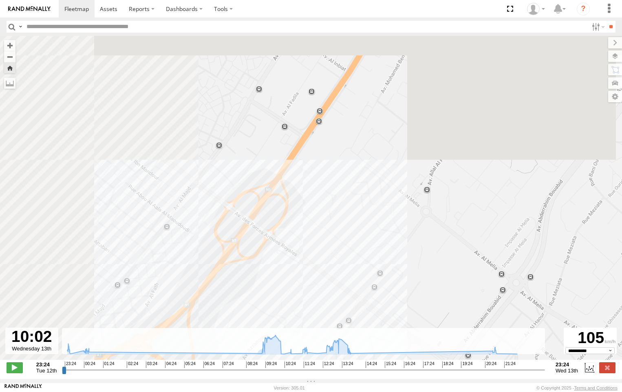
drag, startPoint x: 53, startPoint y: 167, endPoint x: 268, endPoint y: 364, distance: 291.4
click at [269, 368] on div "← Move left → Move right ↑ Move up ↓ Move down + Zoom in - Zoom out Home Jump l…" at bounding box center [311, 207] width 622 height 343
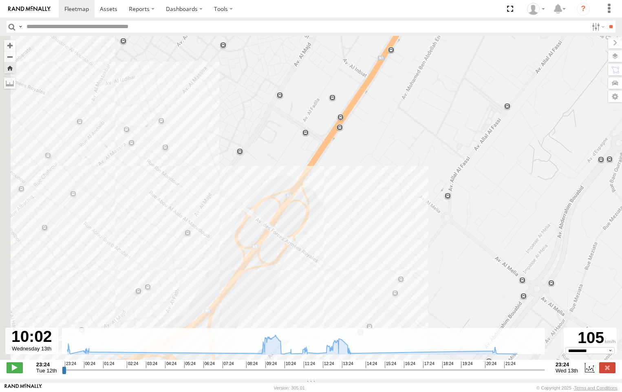
drag, startPoint x: 50, startPoint y: 262, endPoint x: 276, endPoint y: 308, distance: 230.0
click at [276, 308] on div "21559 T 6 10:22 Wed 10:28 Wed 10:50 Wed 11:28 Wed 11:53 Wed 12:21 Wed 12:21 Wed…" at bounding box center [311, 202] width 622 height 333
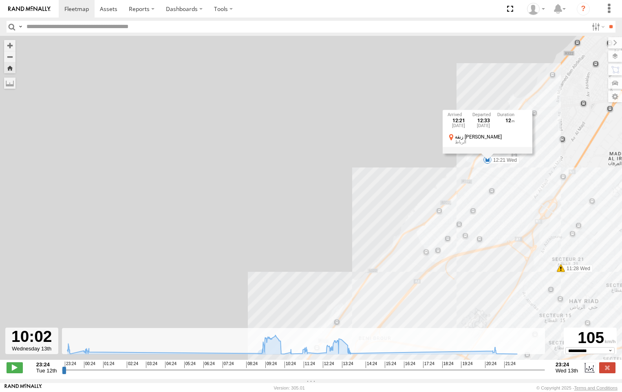
drag, startPoint x: 450, startPoint y: 312, endPoint x: 458, endPoint y: 207, distance: 105.1
click at [458, 208] on div "21559 T 6 10:22 Wed 10:28 Wed 10:50 Wed 11:28 Wed 11:53 Wed 12:21 Wed 12:21 Wed…" at bounding box center [311, 202] width 622 height 333
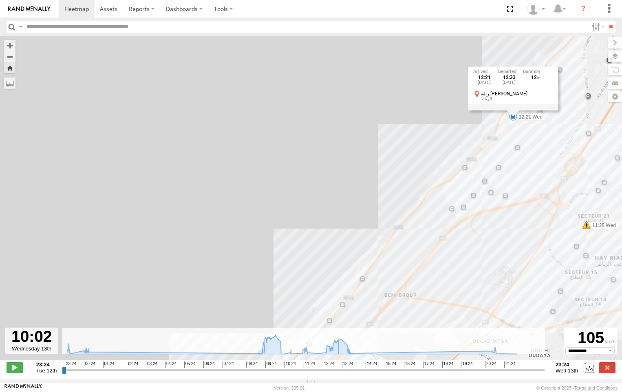
drag, startPoint x: 383, startPoint y: 268, endPoint x: 426, endPoint y: 214, distance: 69.3
click at [421, 219] on div "21559 T 6 10:22 Wed 10:28 Wed 10:50 Wed 11:28 Wed 11:53 Wed 12:21 Wed 12:21 Wed…" at bounding box center [311, 202] width 622 height 333
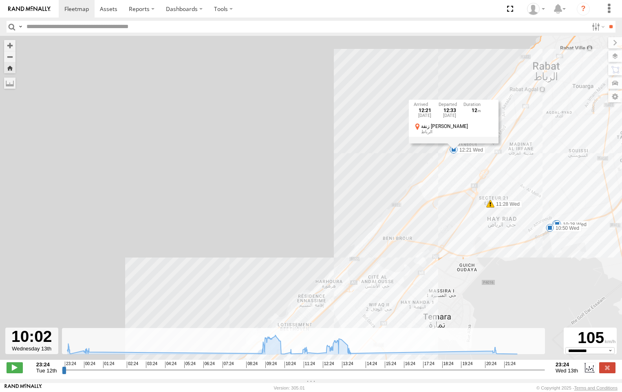
drag, startPoint x: 492, startPoint y: 235, endPoint x: 443, endPoint y: 250, distance: 50.4
click at [443, 250] on div "21559 T 6 10:22 Wed 10:28 Wed 10:50 Wed 11:28 Wed 11:53 Wed 12:21 Wed 12:21 Wed…" at bounding box center [311, 202] width 622 height 333
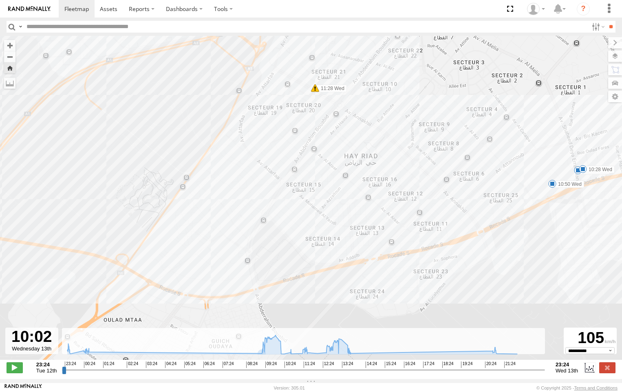
drag, startPoint x: 536, startPoint y: 202, endPoint x: 510, endPoint y: 263, distance: 66.5
click at [512, 266] on div "21559 T 6 10:22 Wed 10:28 Wed 10:50 Wed 11:28 Wed 11:53 Wed 12:21 Wed 12:21 Wed…" at bounding box center [311, 202] width 622 height 333
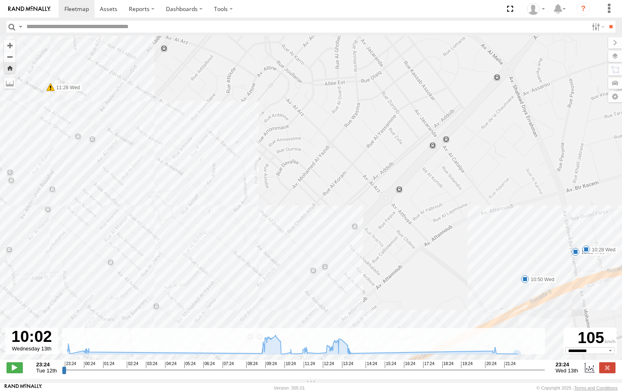
drag, startPoint x: 576, startPoint y: 267, endPoint x: 547, endPoint y: 277, distance: 30.8
click at [547, 277] on div "21559 T 6 10:22 Wed 10:28 Wed 10:50 Wed 11:28 Wed 11:53 Wed 12:21 Wed 12:21 Wed…" at bounding box center [311, 202] width 622 height 333
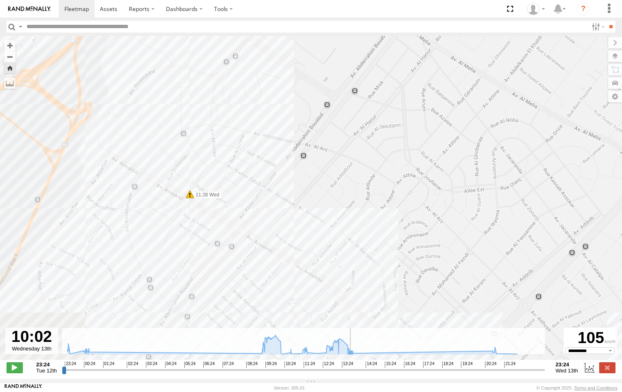
drag, startPoint x: 253, startPoint y: 256, endPoint x: 415, endPoint y: 353, distance: 189.1
click at [424, 357] on div "← Move left → Move right ↑ Move up ↓ Move down + Zoom in - Zoom out Home Jump l…" at bounding box center [311, 207] width 622 height 343
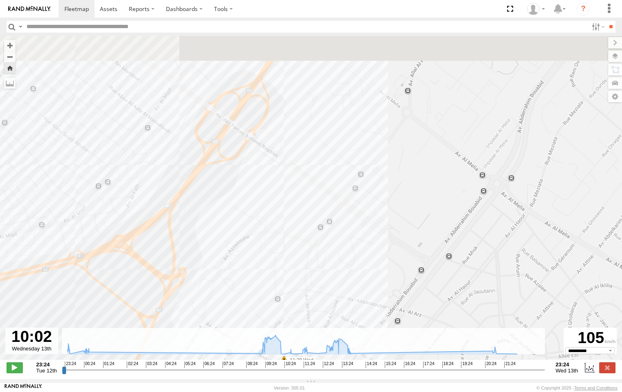
drag, startPoint x: 186, startPoint y: 213, endPoint x: 293, endPoint y: 328, distance: 156.6
click at [280, 373] on div "← Move left → Move right ↑ Move up ↓ Move down + Zoom in - Zoom out Home Jump l…" at bounding box center [311, 207] width 622 height 343
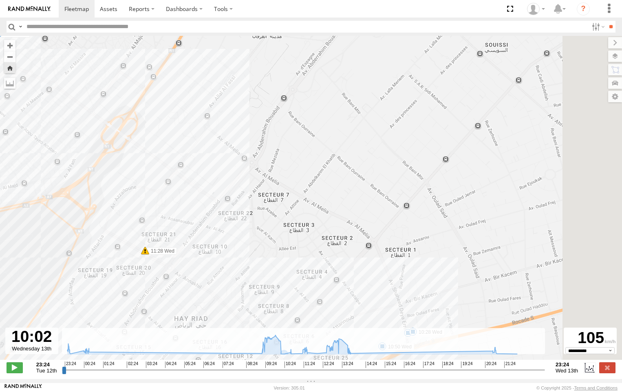
drag, startPoint x: 326, startPoint y: 234, endPoint x: 269, endPoint y: 215, distance: 60.6
click at [270, 216] on div "21559 T 6 10:22 Wed 10:28 Wed 10:50 Wed 11:28 Wed 11:53 Wed 12:21 Wed 12:21 Wed…" at bounding box center [311, 202] width 622 height 333
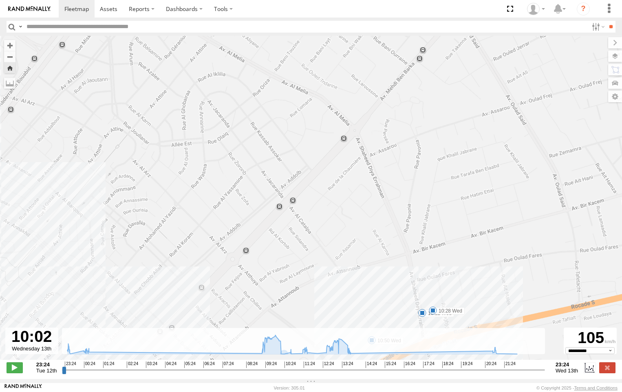
drag, startPoint x: 435, startPoint y: 288, endPoint x: 404, endPoint y: 222, distance: 72.8
click at [405, 223] on div "21559 T 6 10:22 Wed 10:28 Wed 10:50 Wed 11:28 Wed 11:53 Wed 12:21 Wed 12:21 Wed…" at bounding box center [311, 202] width 622 height 333
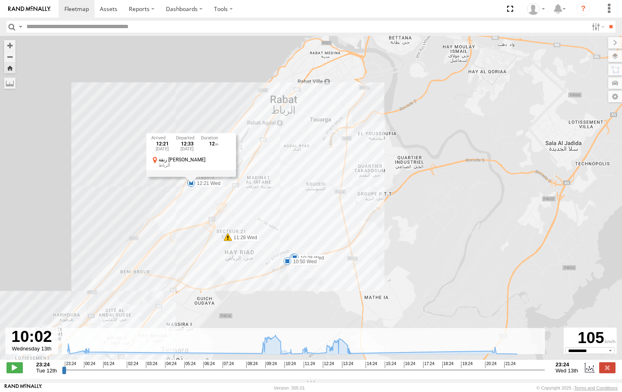
click at [192, 176] on div "12:21 Wed 13th Aug 12:33 Wed 13th Aug 12 زنقة أبو المحاسن الحسيني الرباط" at bounding box center [191, 155] width 90 height 44
click at [190, 185] on span at bounding box center [191, 183] width 8 height 8
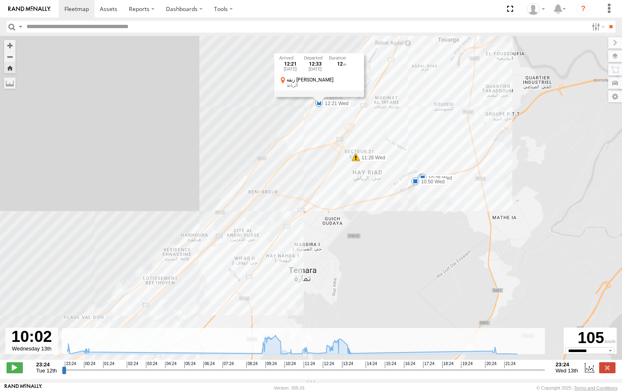
drag, startPoint x: 192, startPoint y: 257, endPoint x: 328, endPoint y: 166, distance: 163.6
click at [328, 166] on div "21559 T 6 10:22 Wed 10:28 Wed 10:50 Wed 11:28 Wed 11:53 Wed 12:21 Wed 12:21 Wed…" at bounding box center [311, 202] width 622 height 333
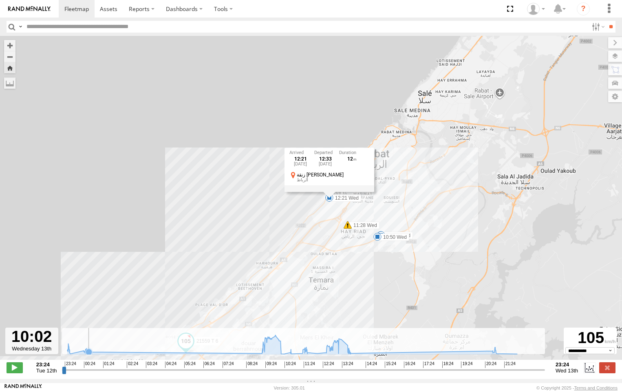
click at [106, 354] on icon at bounding box center [293, 344] width 458 height 19
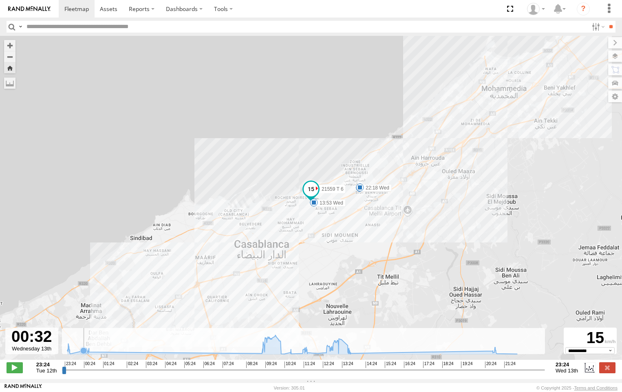
click at [82, 353] on icon at bounding box center [83, 350] width 7 height 7
click at [115, 351] on rect at bounding box center [303, 341] width 483 height 26
click at [149, 348] on rect at bounding box center [303, 341] width 483 height 26
click at [159, 354] on icon at bounding box center [293, 344] width 458 height 19
click at [249, 342] on rect at bounding box center [303, 341] width 483 height 26
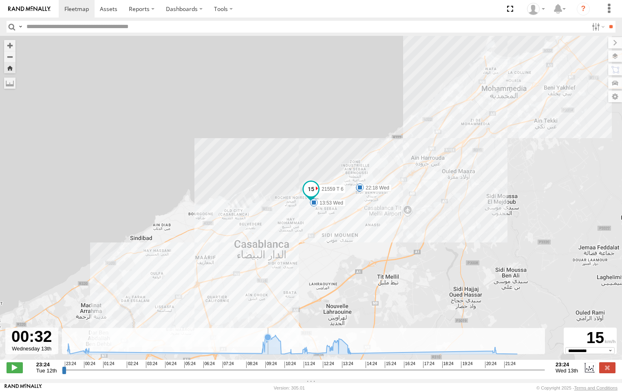
click at [268, 340] on icon at bounding box center [268, 337] width 7 height 7
click at [494, 355] on g at bounding box center [293, 345] width 458 height 20
click at [518, 362] on div "21559 T 6 10:22 Wed 10:28 Wed 10:50 Wed 11:28 Wed 11:53 Wed 12:21 Wed 23:39 Tue…" at bounding box center [311, 202] width 622 height 333
click at [614, 373] on label at bounding box center [607, 367] width 16 height 11
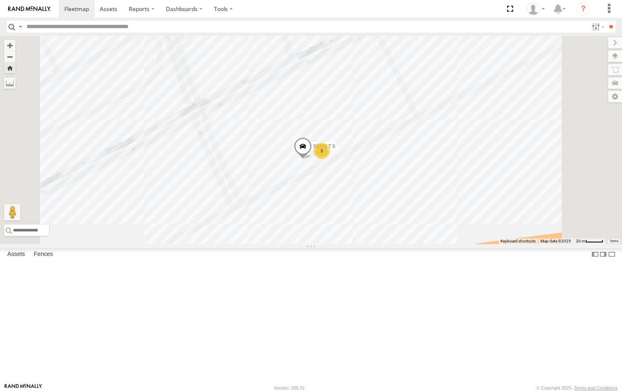
click at [312, 159] on span at bounding box center [303, 148] width 18 height 22
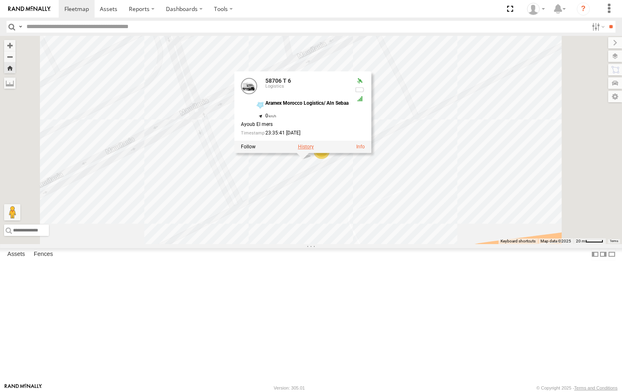
click at [314, 150] on label at bounding box center [306, 147] width 16 height 6
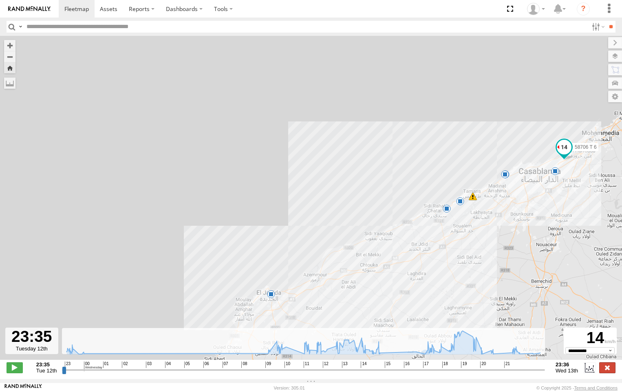
click at [611, 372] on label at bounding box center [607, 367] width 16 height 11
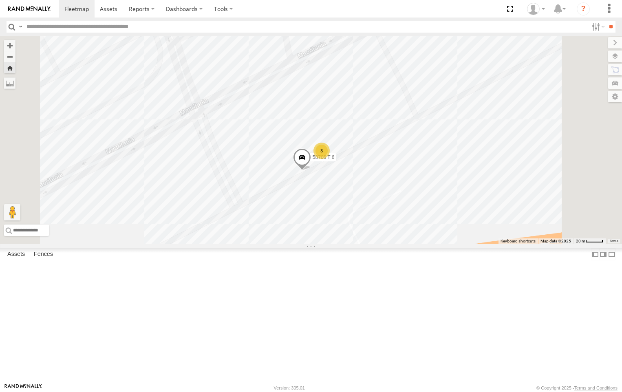
click at [0, 0] on div "21559 T 6 Logistics" at bounding box center [0, 0] width 0 height 0
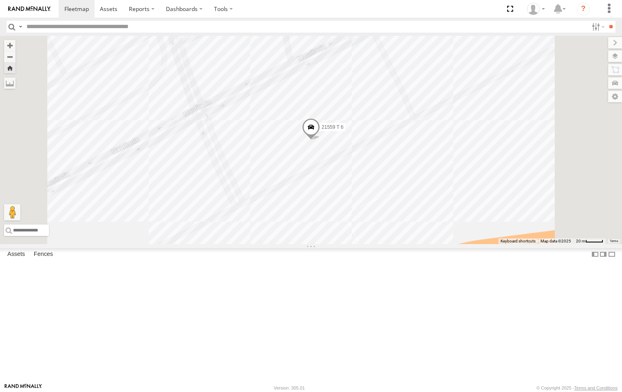
click at [320, 140] on span at bounding box center [311, 129] width 18 height 22
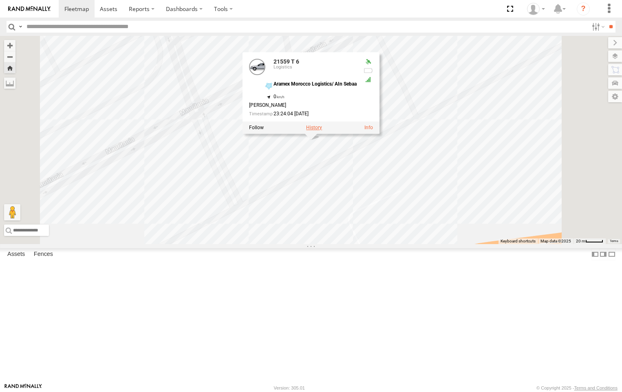
click at [322, 130] on label at bounding box center [314, 128] width 16 height 6
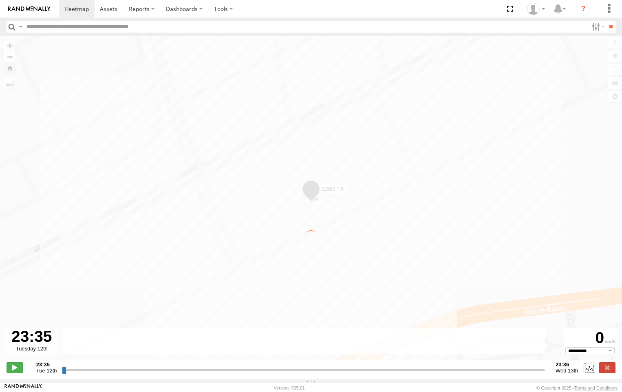
type input "**********"
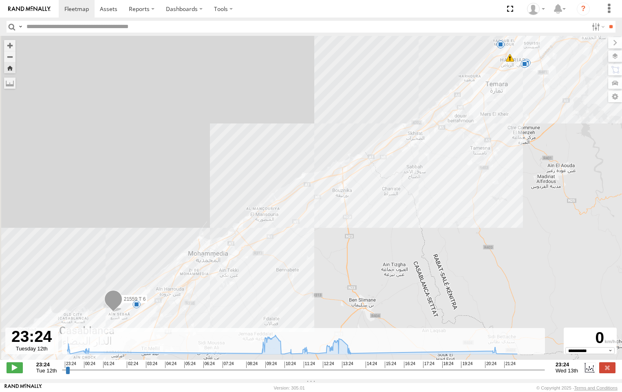
drag, startPoint x: 166, startPoint y: 286, endPoint x: 199, endPoint y: 241, distance: 55.7
click at [199, 241] on div "21559 T 6 10:22 Wed 10:28 Wed 10:50 Wed 11:28 Wed 11:53 Wed 12:21 Wed 5" at bounding box center [311, 202] width 622 height 333
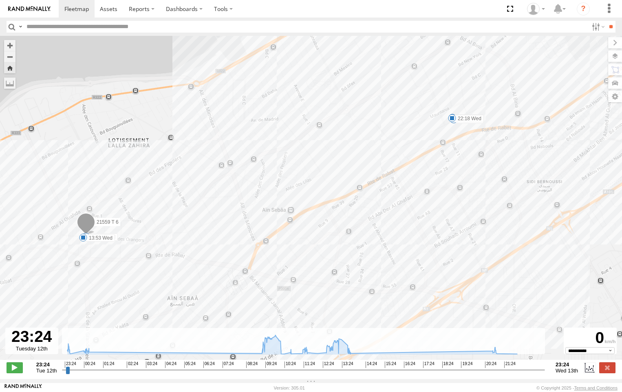
drag, startPoint x: 125, startPoint y: 251, endPoint x: 146, endPoint y: 236, distance: 26.3
click at [144, 238] on div "21559 T 6 10:22 Wed 10:28 Wed 10:50 Wed 11:28 Wed 11:53 Wed 12:21 Wed 23:39 Tue…" at bounding box center [311, 202] width 622 height 333
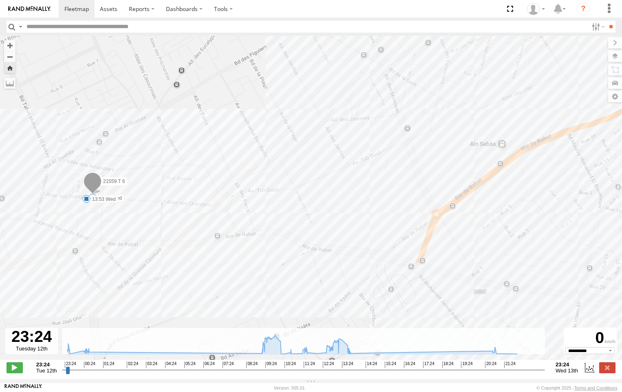
click at [84, 201] on span at bounding box center [86, 199] width 8 height 8
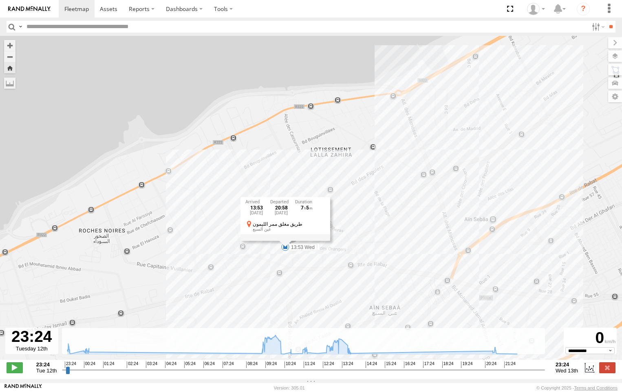
drag, startPoint x: 437, startPoint y: 255, endPoint x: 320, endPoint y: 262, distance: 117.6
click at [322, 264] on div "21559 T 6 10:22 Wed 10:28 Wed 10:50 Wed 11:28 Wed 11:53 Wed 12:21 Wed 23:39 Tue…" at bounding box center [311, 202] width 622 height 333
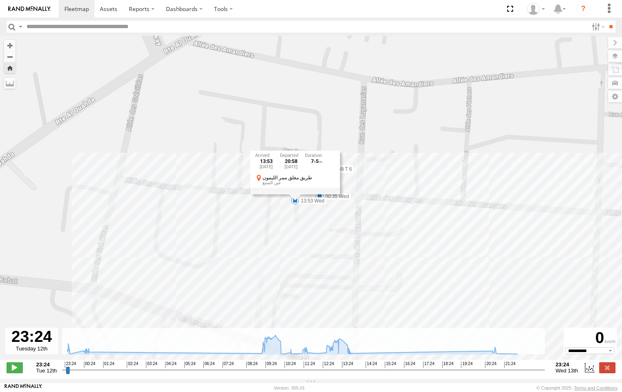
click at [295, 194] on div "13:53 Wed 13th Aug 20:58 Wed 13th Aug 7 5 طريق مغلق ممر الليمون عين السبع" at bounding box center [295, 173] width 90 height 44
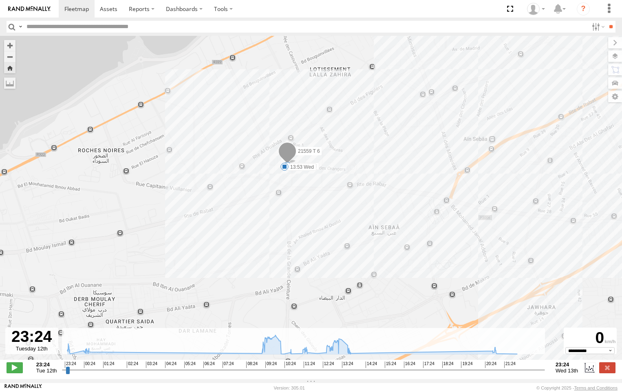
click at [32, 10] on img at bounding box center [29, 9] width 42 height 6
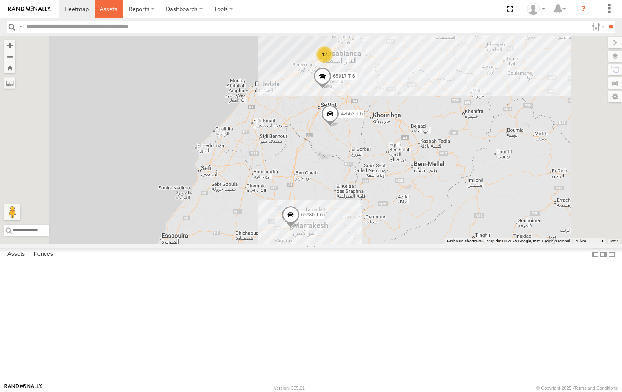
click at [117, 15] on link at bounding box center [109, 9] width 29 height 18
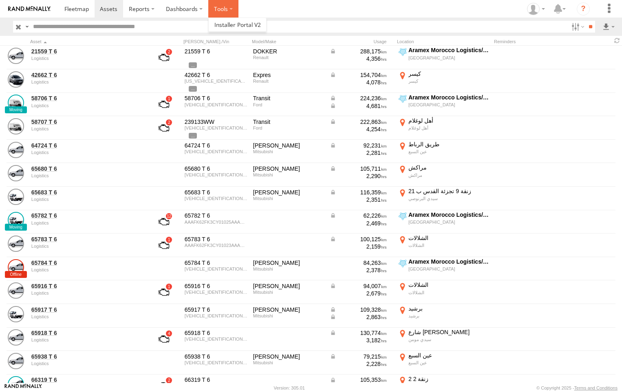
click at [231, 10] on label at bounding box center [223, 9] width 30 height 18
click at [234, 9] on label at bounding box center [223, 9] width 30 height 18
click at [189, 11] on label "Dashboards" at bounding box center [184, 9] width 48 height 18
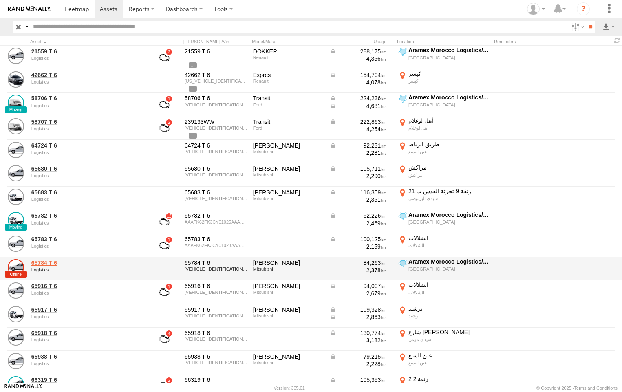
click at [53, 261] on link "65784 T 6" at bounding box center [87, 262] width 112 height 7
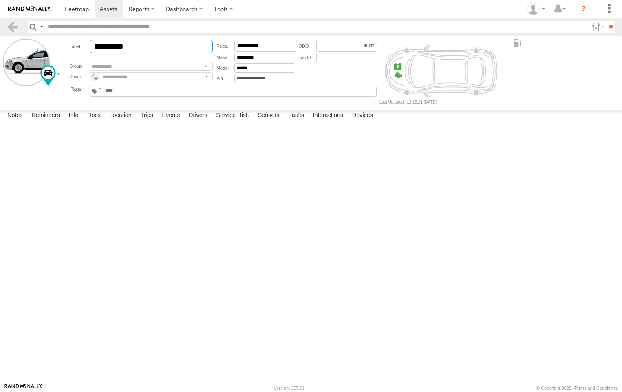
click at [116, 49] on input "*********" at bounding box center [151, 46] width 123 height 13
click at [9, 27] on link at bounding box center [13, 27] width 12 height 12
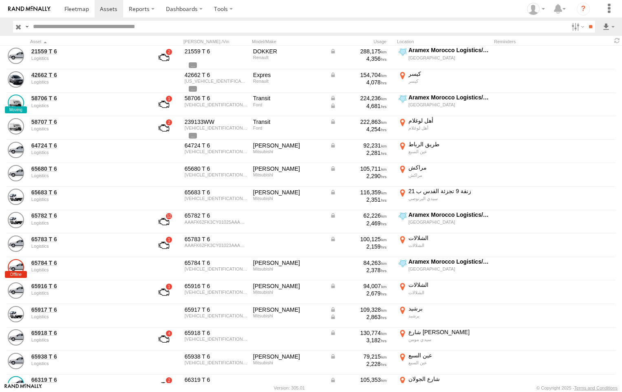
click at [21, 27] on input "button" at bounding box center [18, 27] width 11 height 12
click at [81, 15] on link at bounding box center [77, 9] width 36 height 18
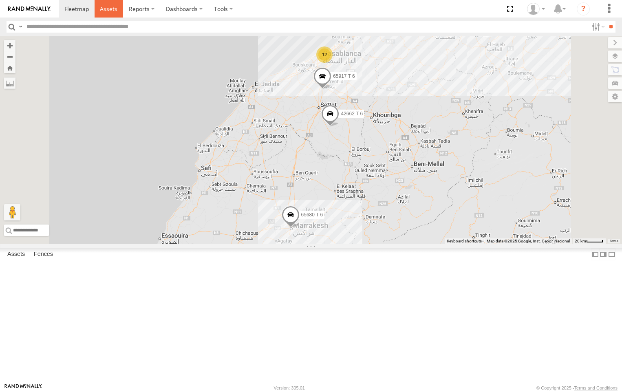
click at [115, 7] on span at bounding box center [109, 9] width 18 height 8
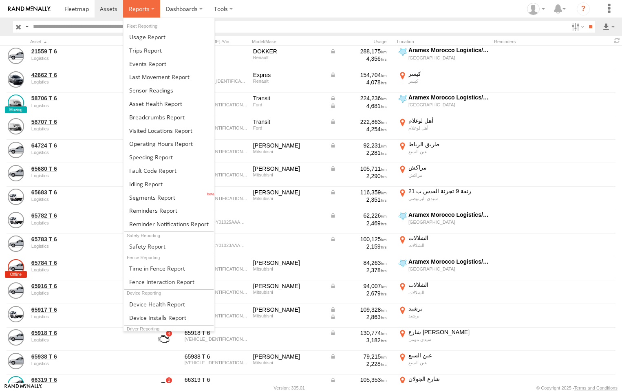
click at [141, 5] on label at bounding box center [141, 9] width 37 height 18
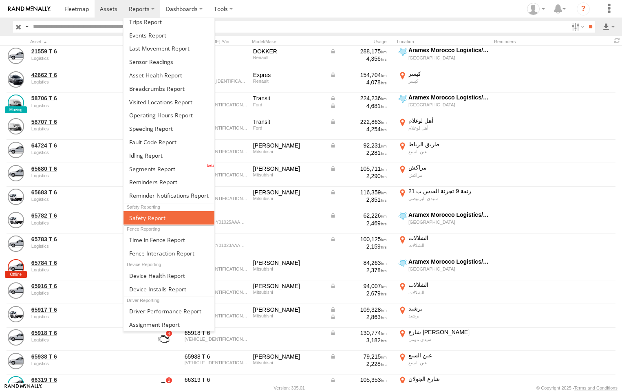
click at [152, 221] on span at bounding box center [147, 218] width 36 height 8
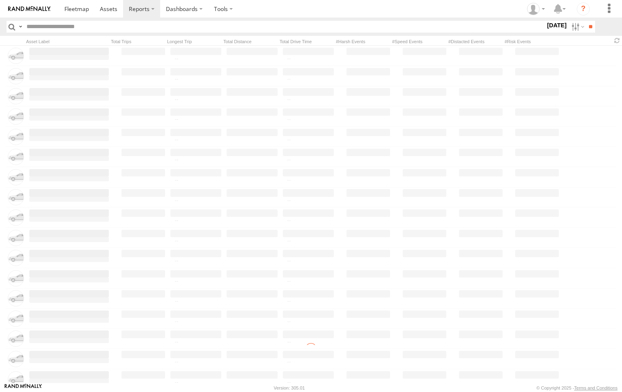
click at [58, 24] on input "text" at bounding box center [284, 27] width 522 height 12
click at [62, 26] on input "text" at bounding box center [284, 27] width 522 height 12
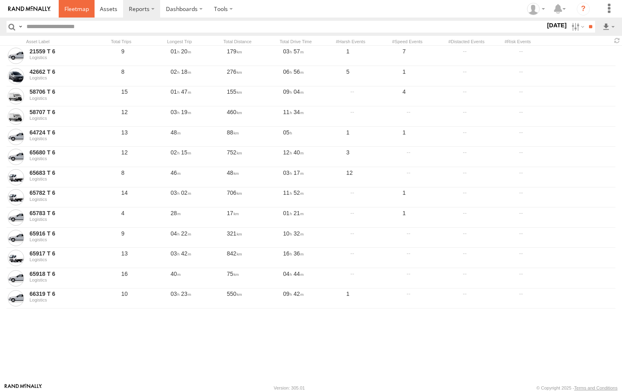
click at [85, 8] on span at bounding box center [76, 9] width 24 height 8
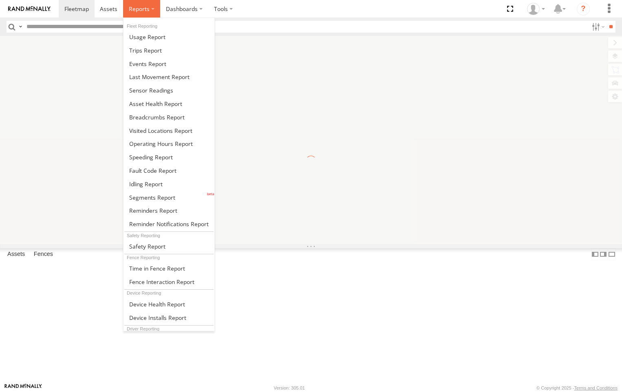
click at [147, 14] on label at bounding box center [141, 9] width 37 height 18
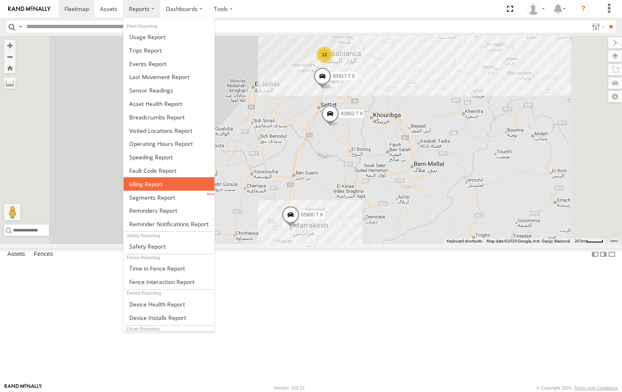
click at [159, 186] on span at bounding box center [145, 184] width 33 height 8
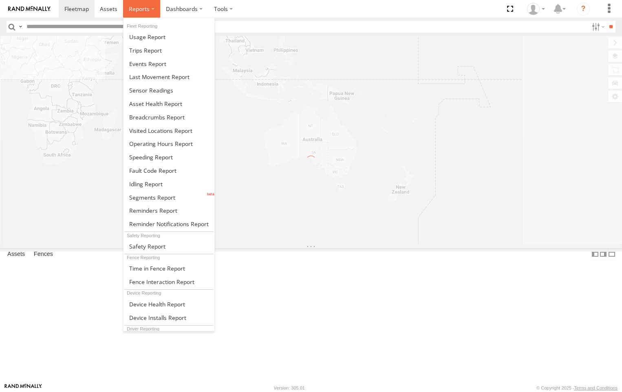
click at [141, 8] on span at bounding box center [139, 9] width 21 height 8
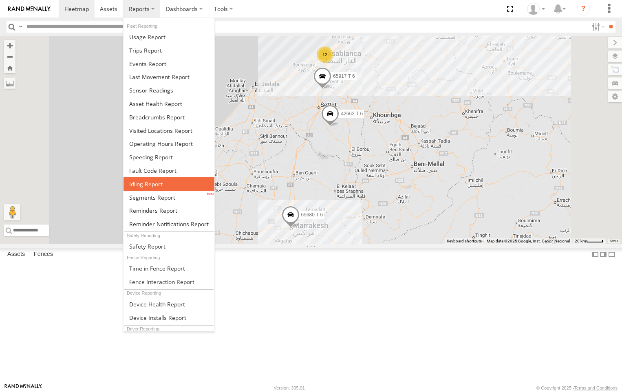
click at [174, 187] on link at bounding box center [168, 183] width 91 height 13
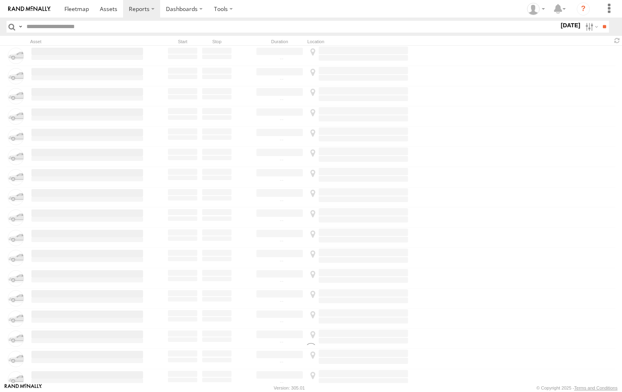
click at [34, 11] on img at bounding box center [29, 9] width 42 height 6
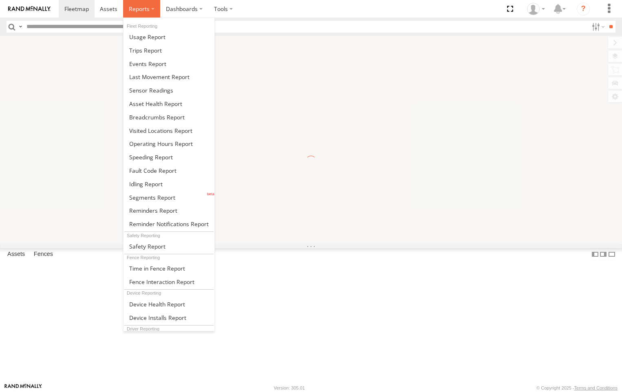
click at [137, 8] on span at bounding box center [139, 9] width 21 height 8
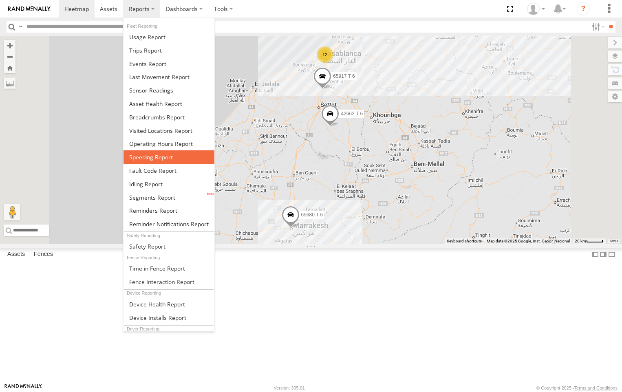
click at [167, 163] on link at bounding box center [168, 156] width 91 height 13
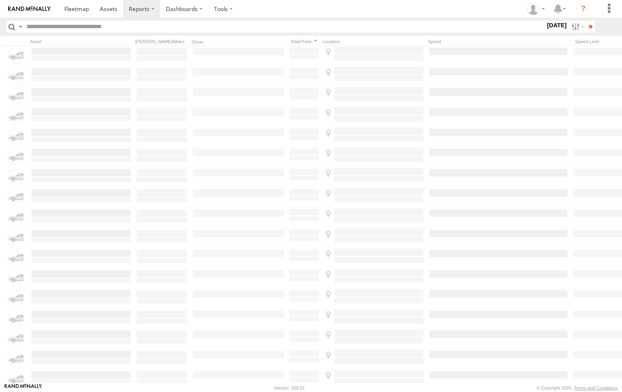
click at [584, 34] on header "Search Query Asset ID Asset Label Registration Manufacturer Model VIN" at bounding box center [311, 27] width 622 height 18
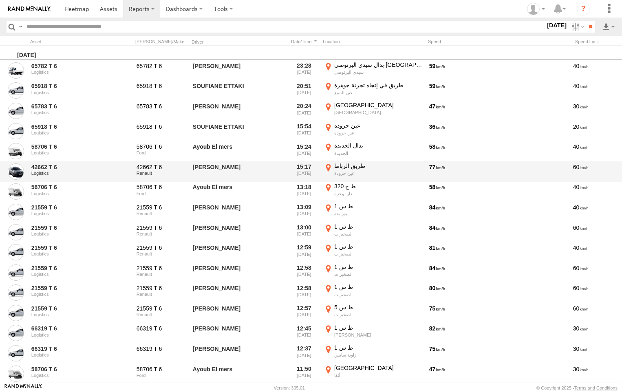
drag, startPoint x: 573, startPoint y: 87, endPoint x: 531, endPoint y: 165, distance: 88.8
click at [531, 165] on div "77" at bounding box center [498, 171] width 141 height 19
